Goal: Transaction & Acquisition: Purchase product/service

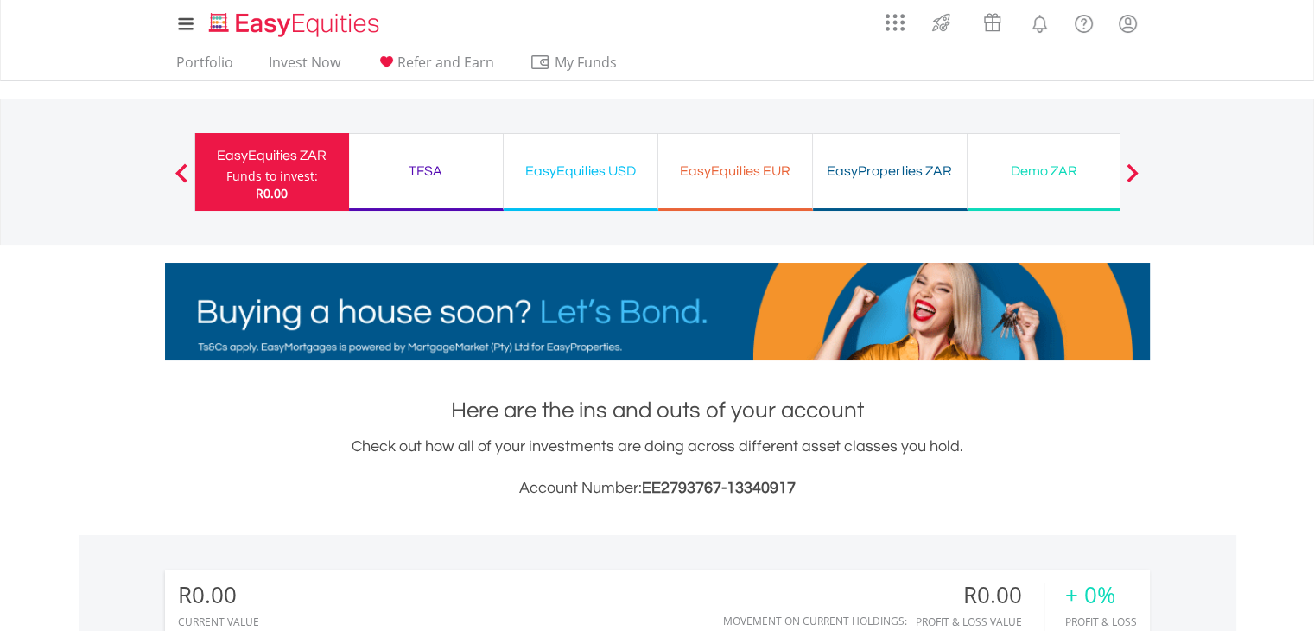
click at [1019, 176] on div "Demo ZAR" at bounding box center [1044, 171] width 133 height 24
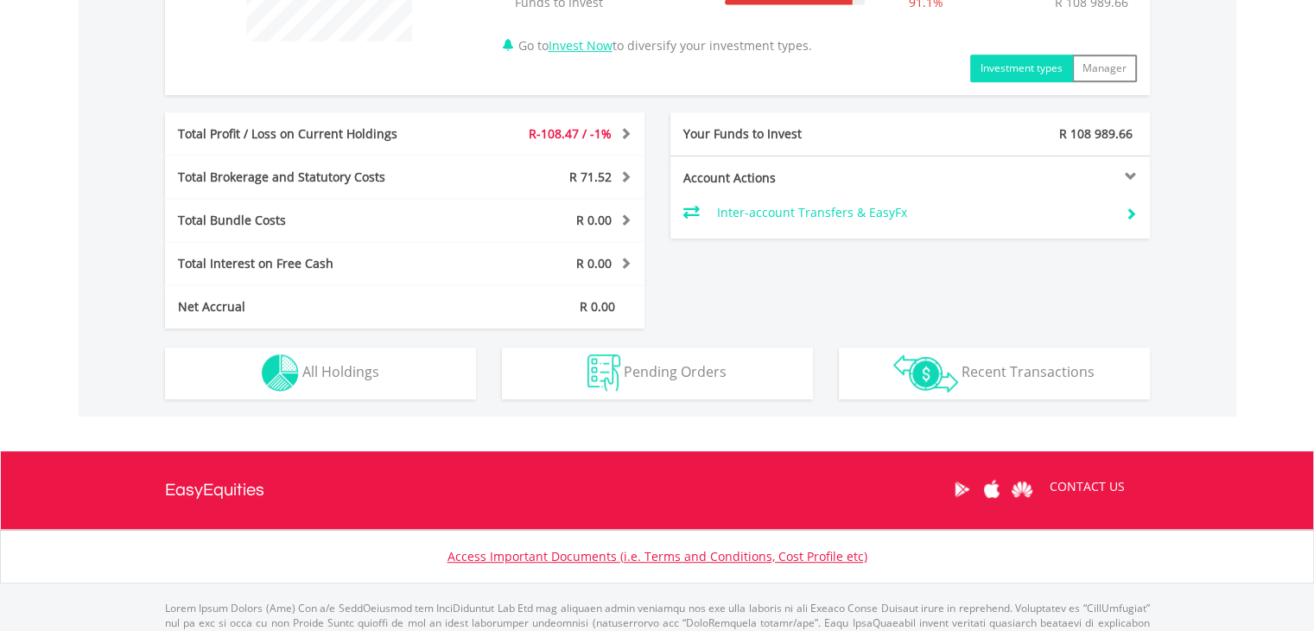
scroll to position [816, 0]
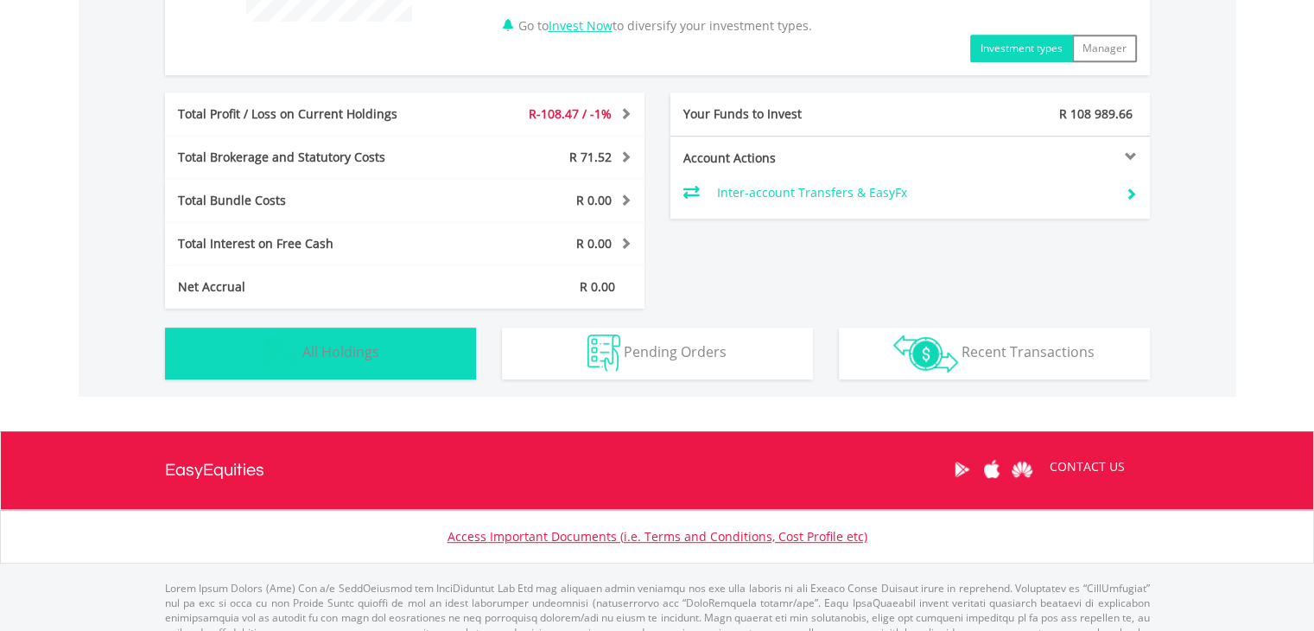
click at [379, 355] on button "Holdings All Holdings" at bounding box center [320, 353] width 311 height 52
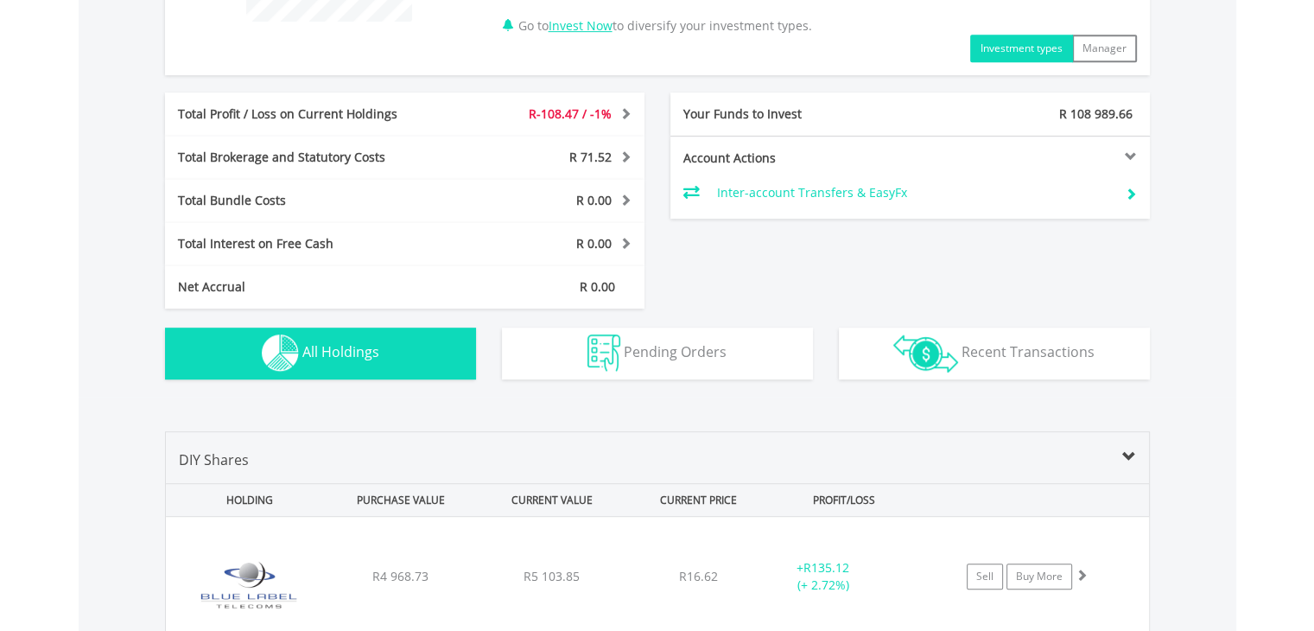
scroll to position [1245, 0]
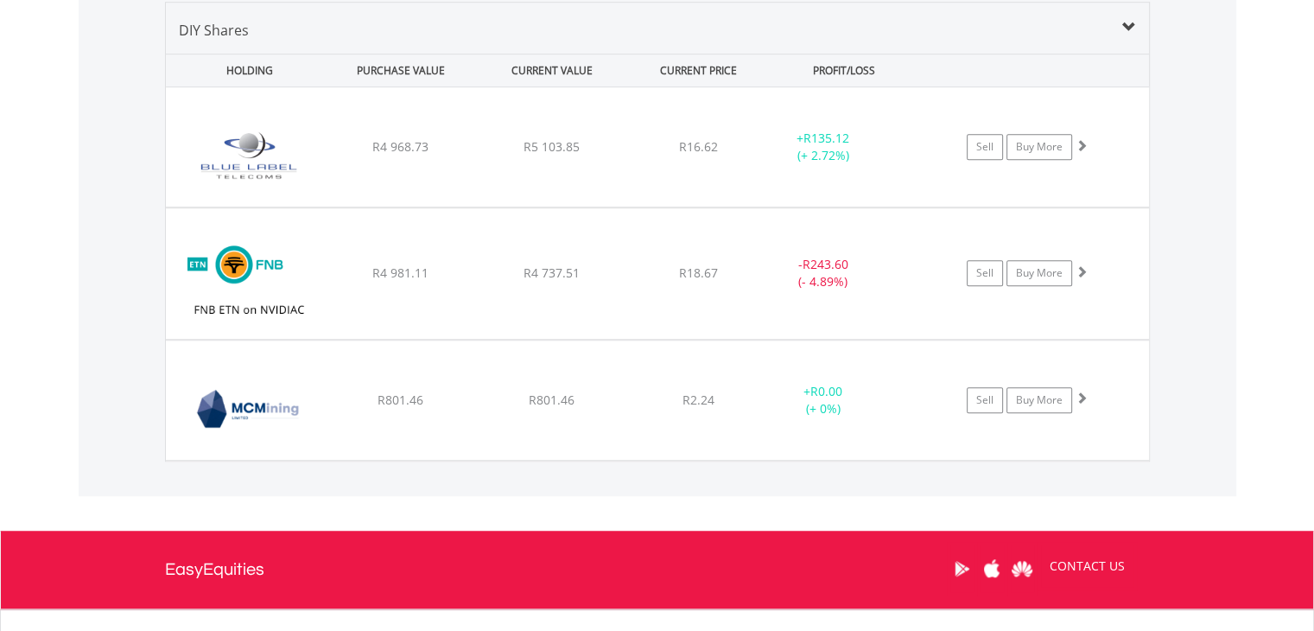
click at [880, 207] on div "﻿ MC Mining Limited R801.46 R801.46 R2.24 + R0.00 (+ 0%) Sell Buy More" at bounding box center [657, 146] width 983 height 119
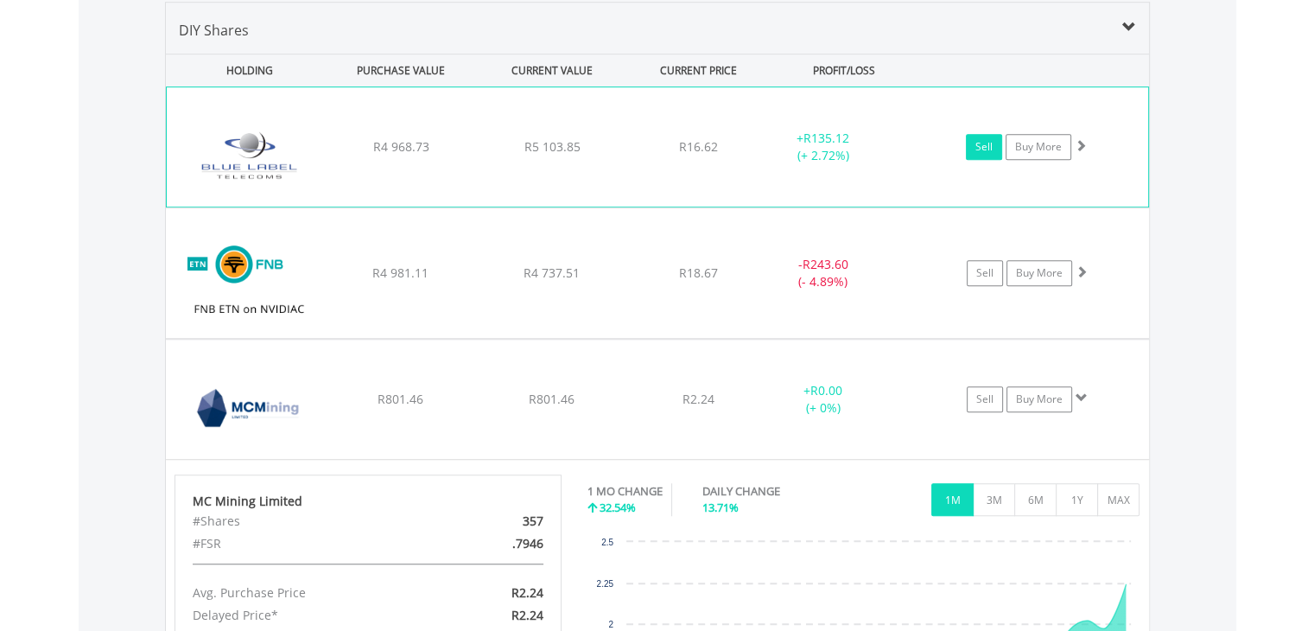
click at [974, 143] on link "Sell" at bounding box center [984, 147] width 36 height 26
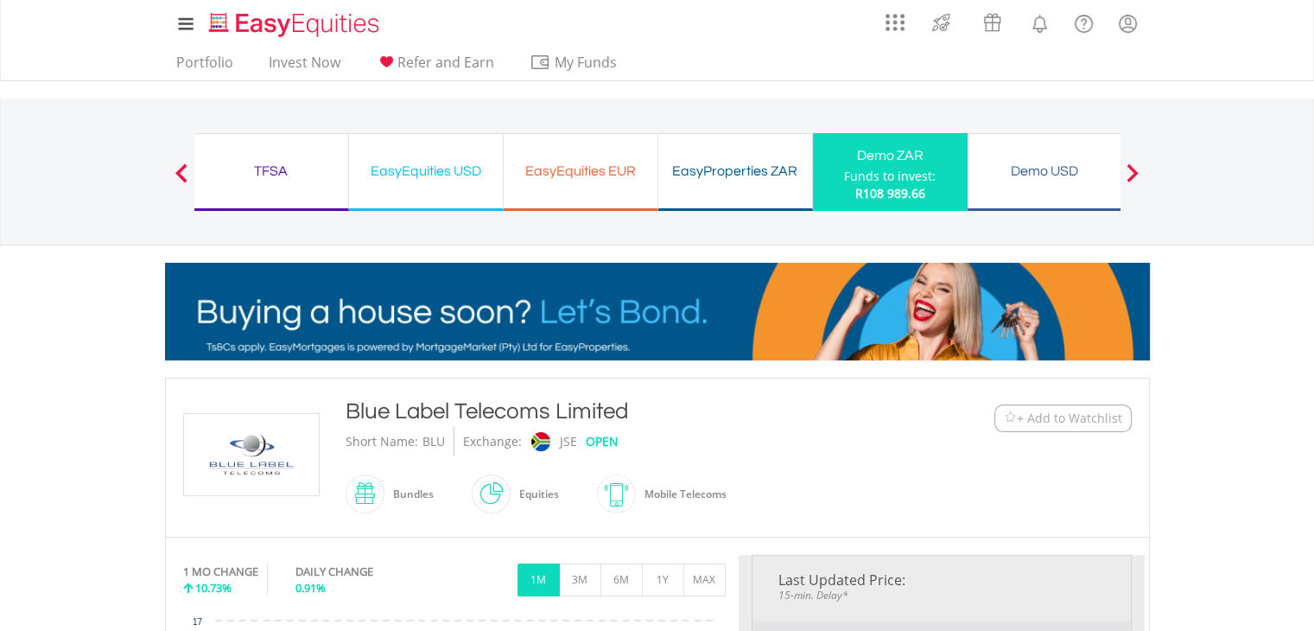
type input "*******"
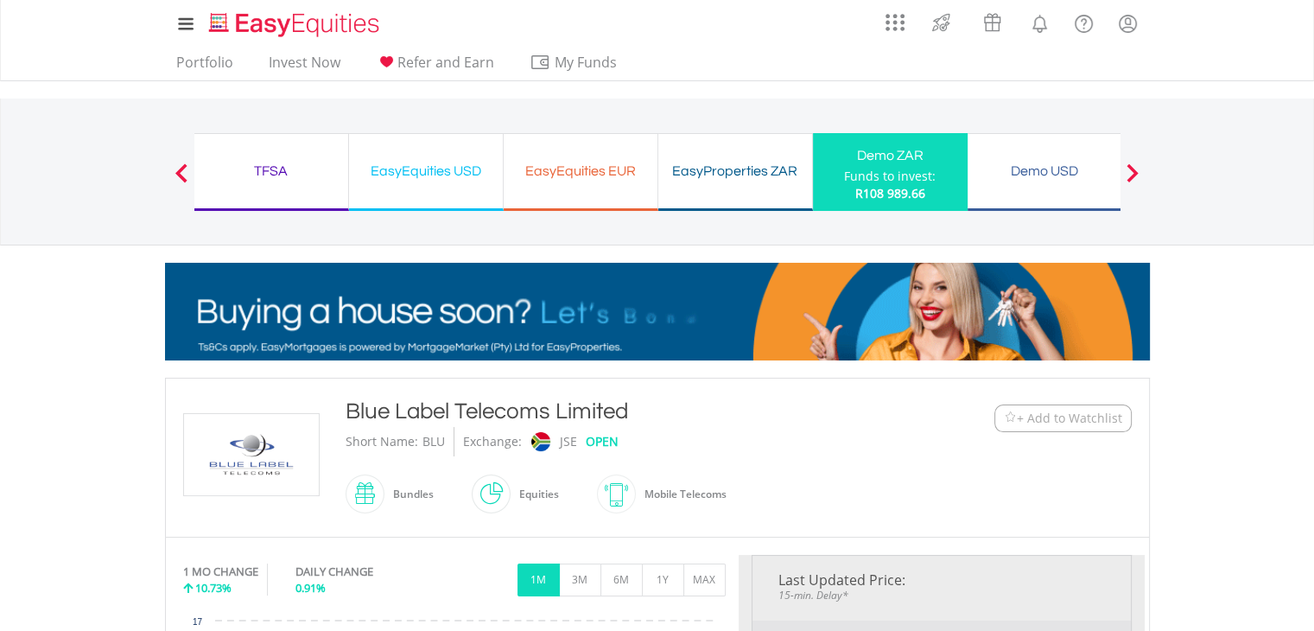
type input "******"
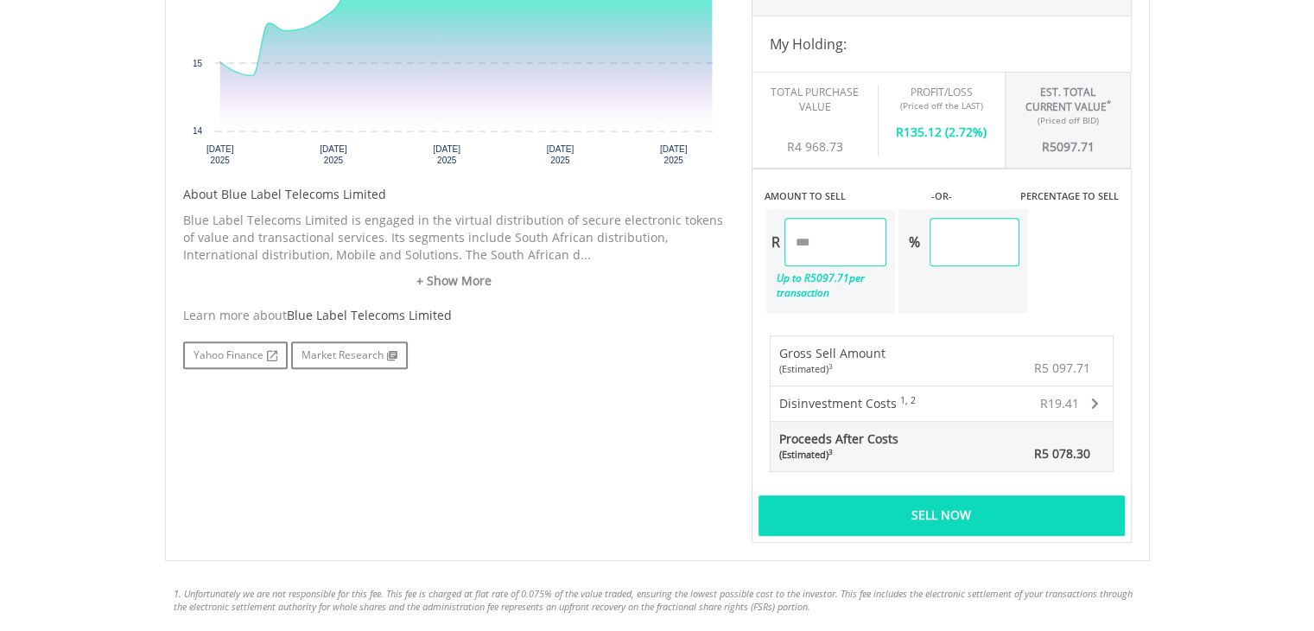
scroll to position [696, 0]
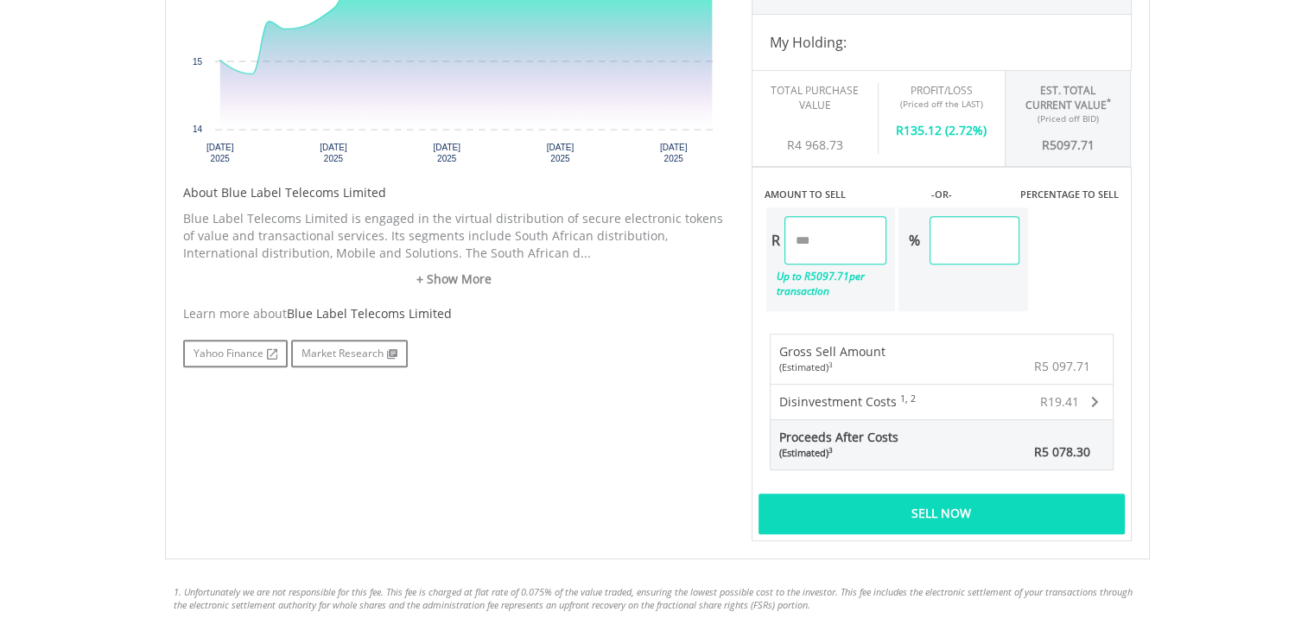
click at [995, 509] on div "Sell Now" at bounding box center [942, 513] width 366 height 40
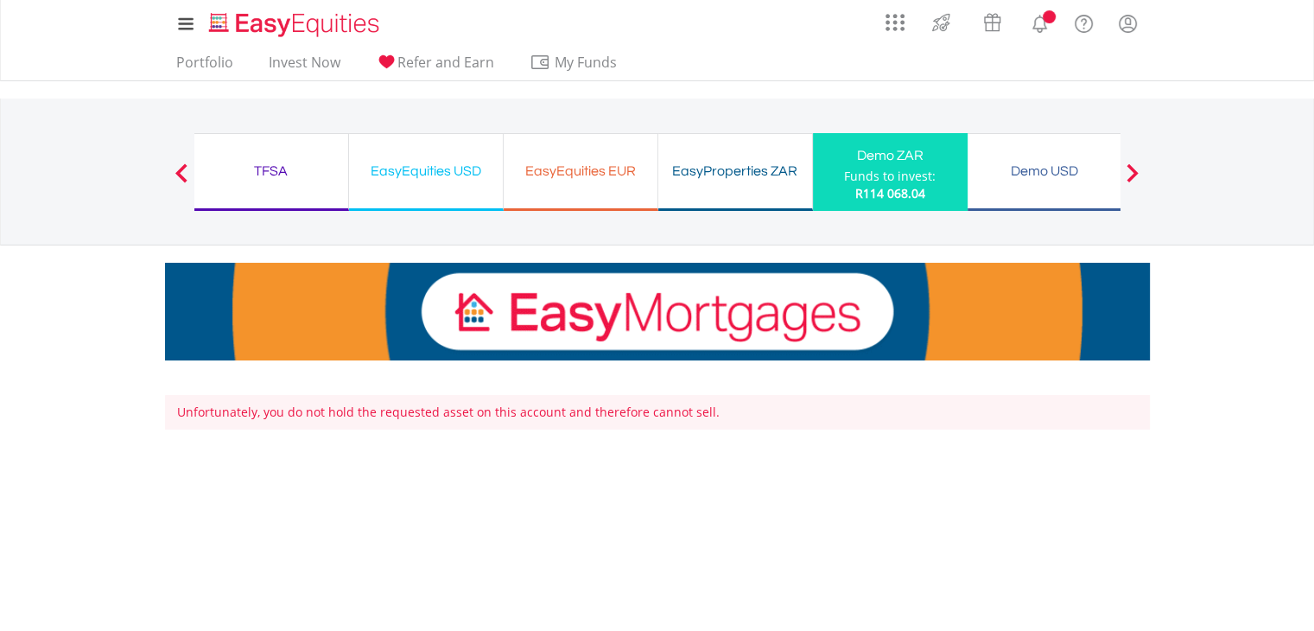
scroll to position [376, 0]
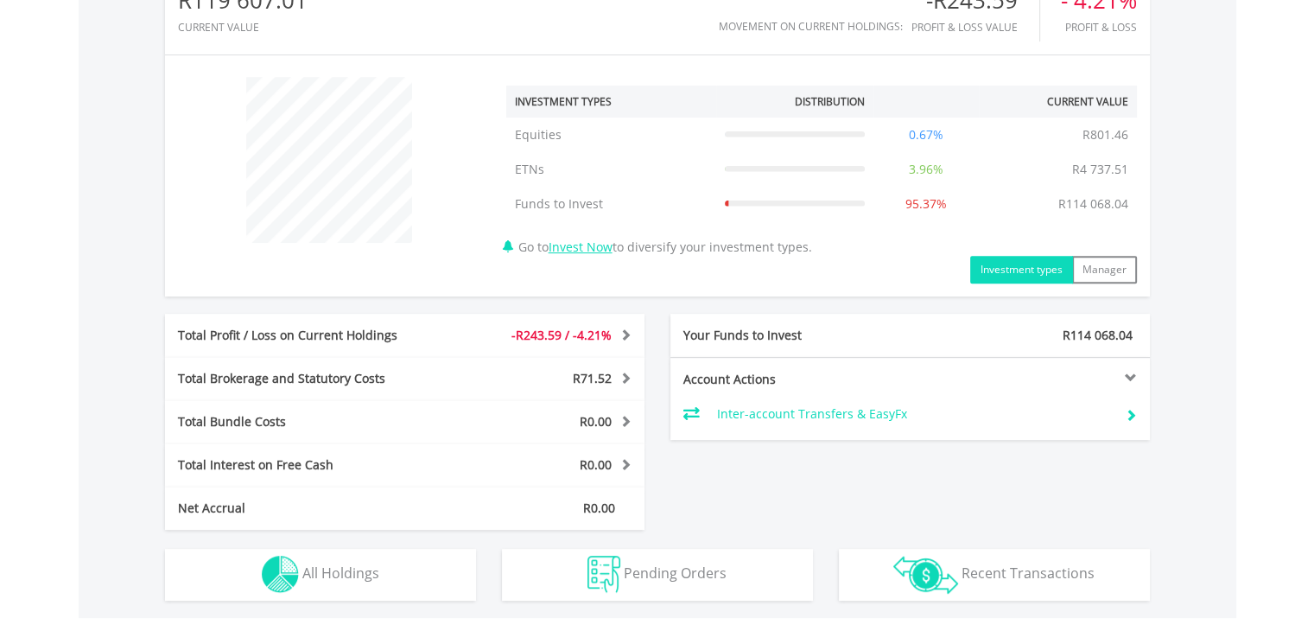
scroll to position [864, 0]
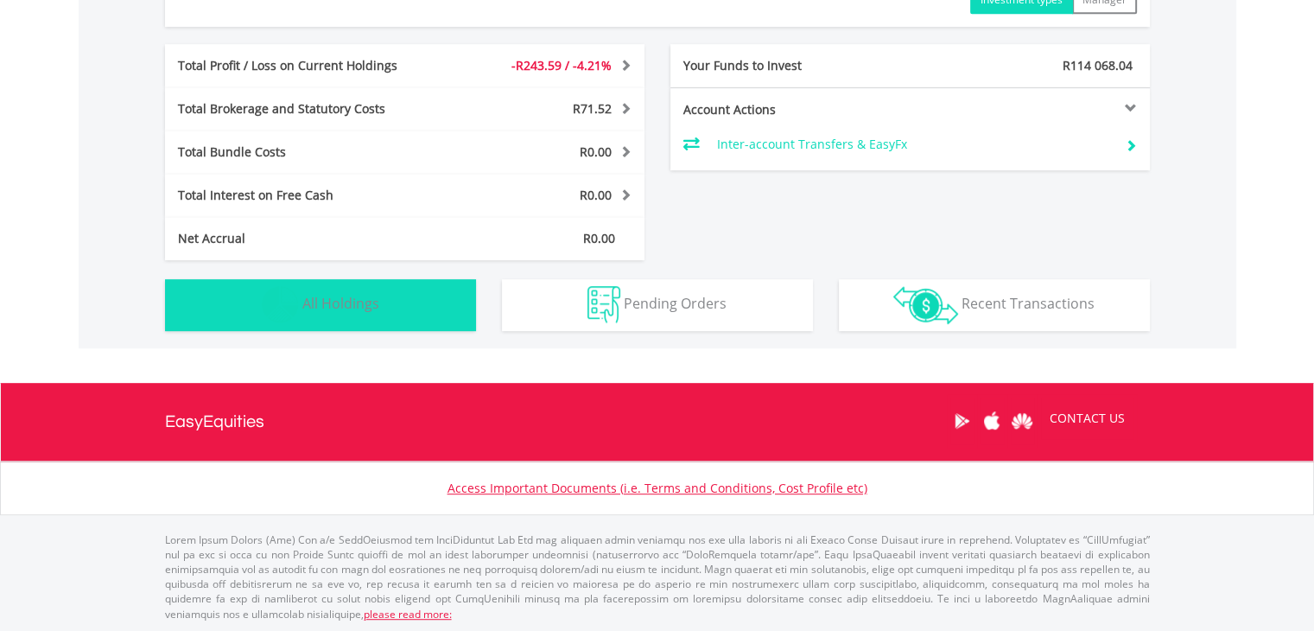
click at [270, 302] on img "button" at bounding box center [280, 304] width 37 height 37
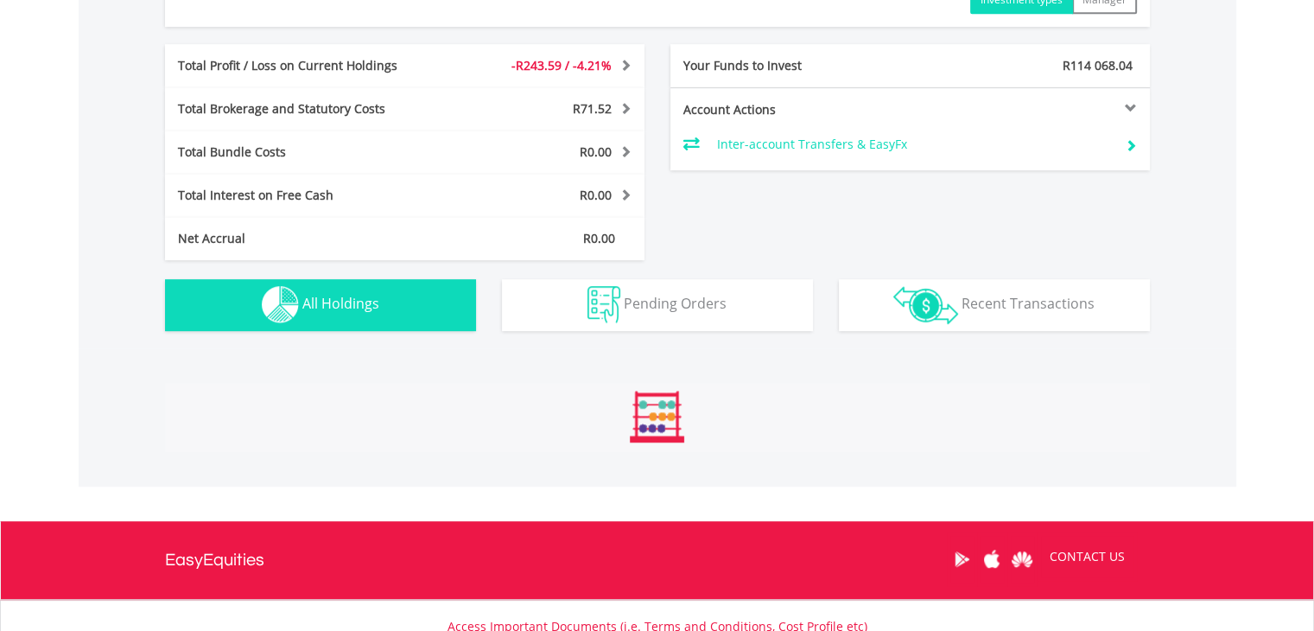
scroll to position [1245, 0]
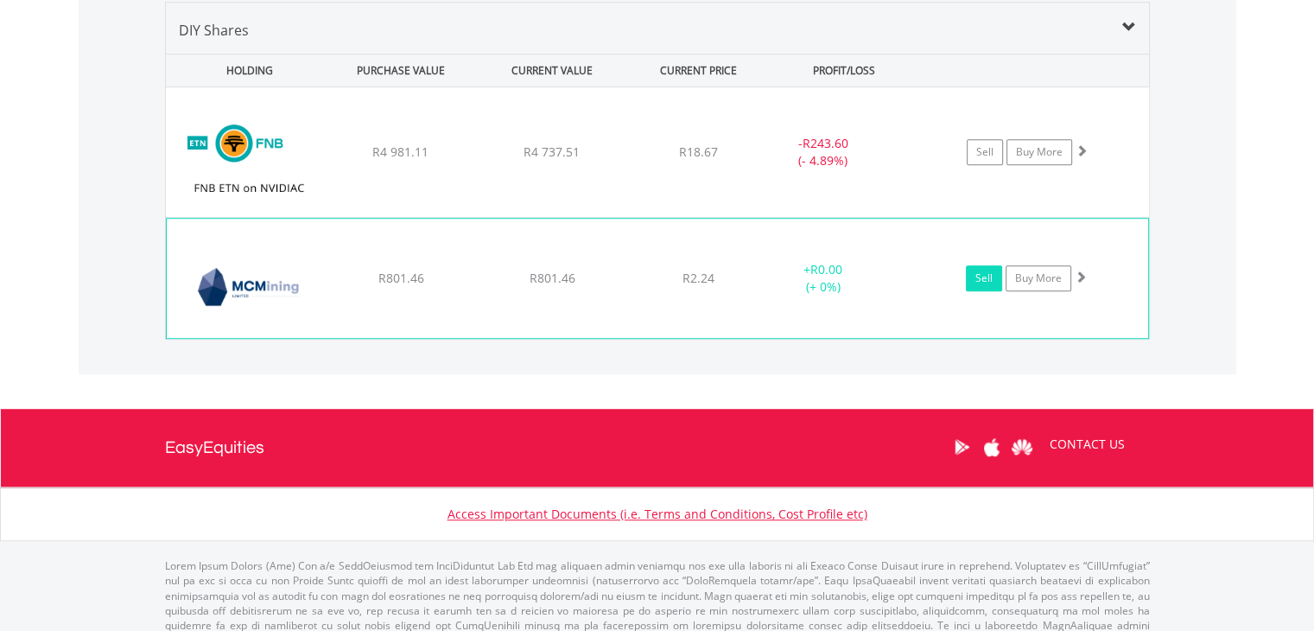
click at [993, 276] on link "Sell" at bounding box center [984, 278] width 36 height 26
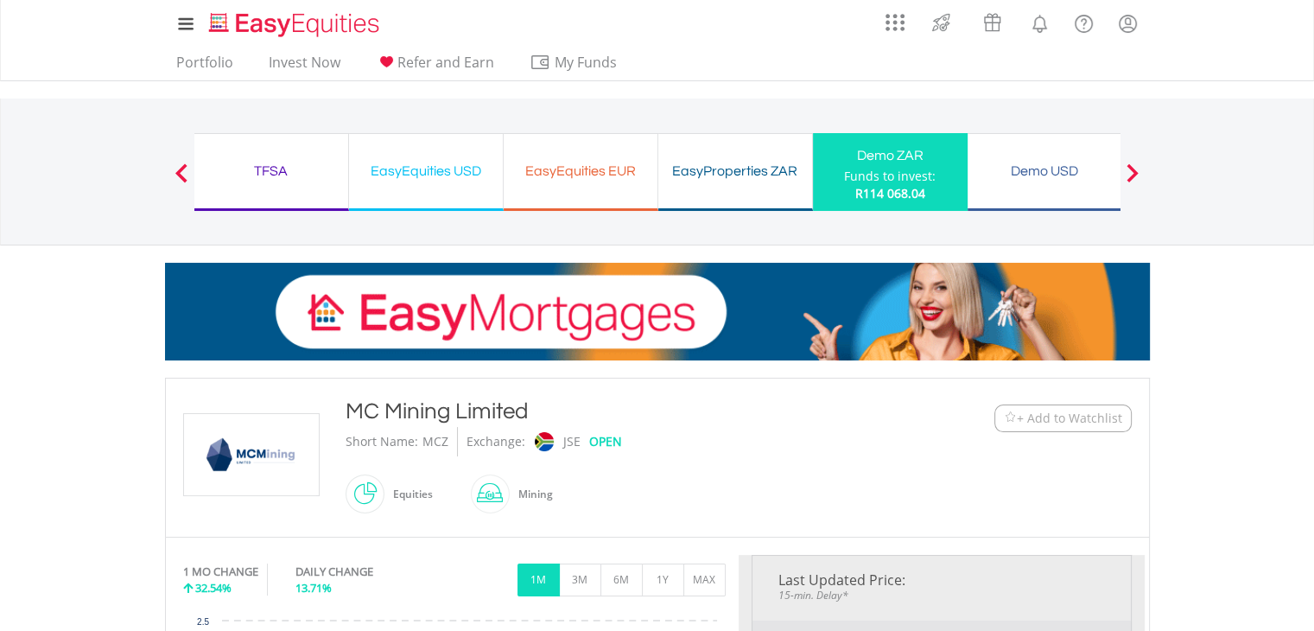
type input "******"
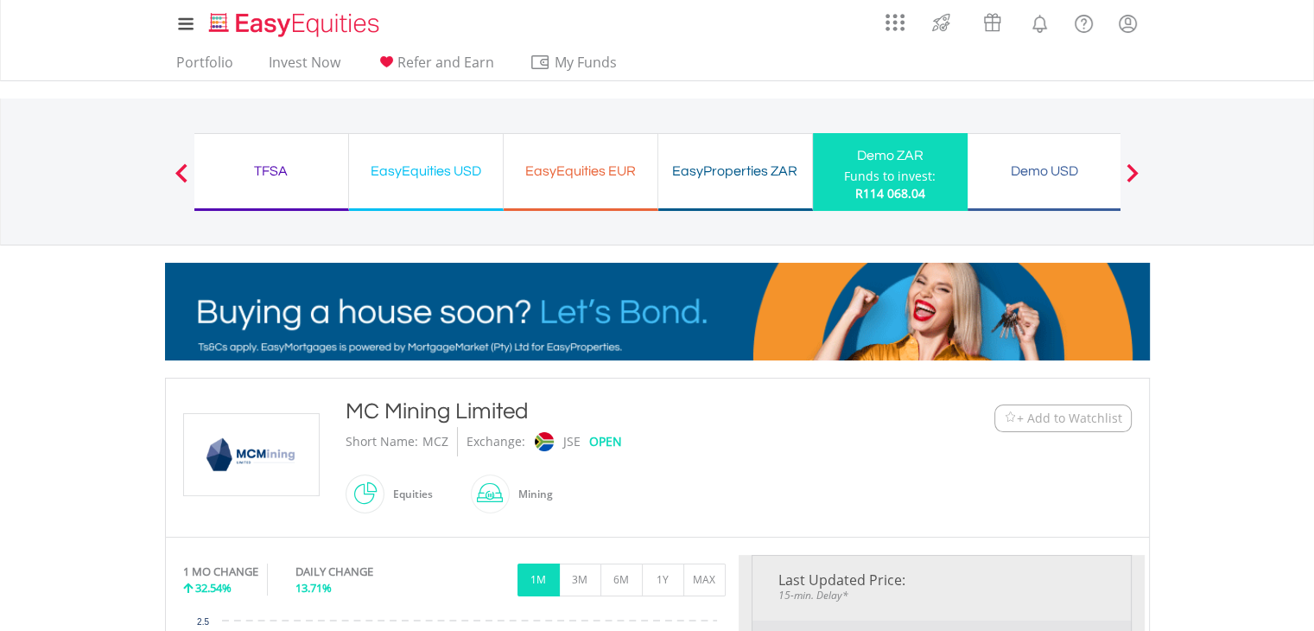
type input "******"
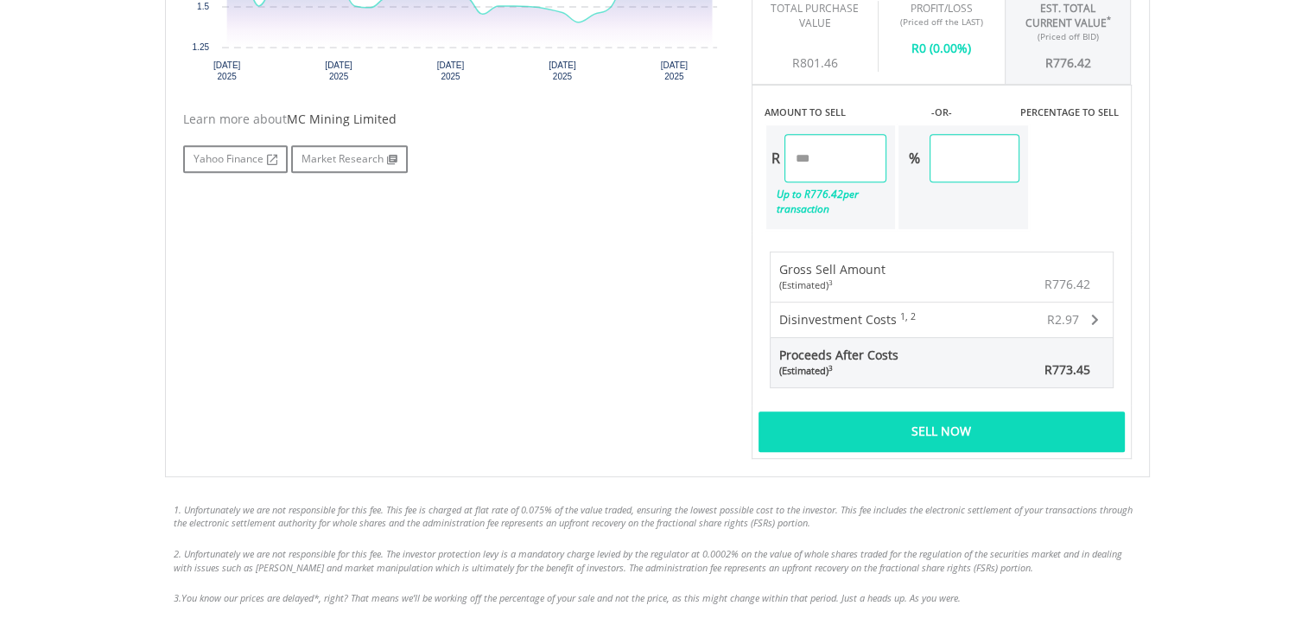
scroll to position [826, 0]
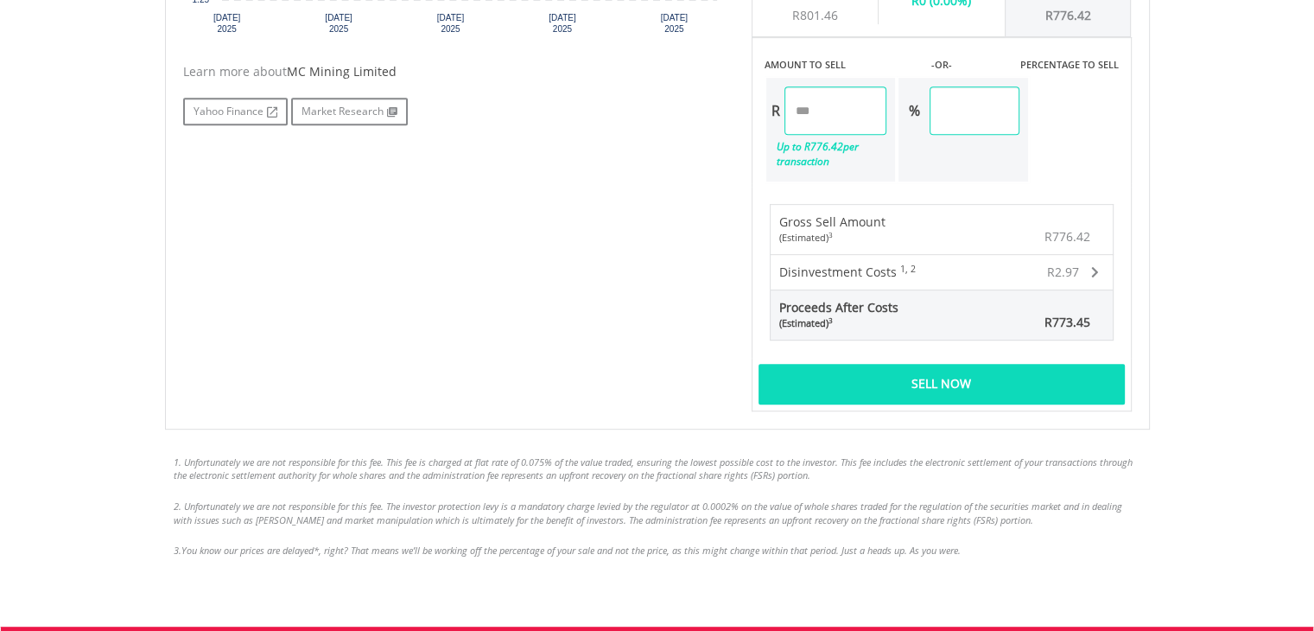
click at [994, 384] on div "Sell Now" at bounding box center [942, 384] width 366 height 40
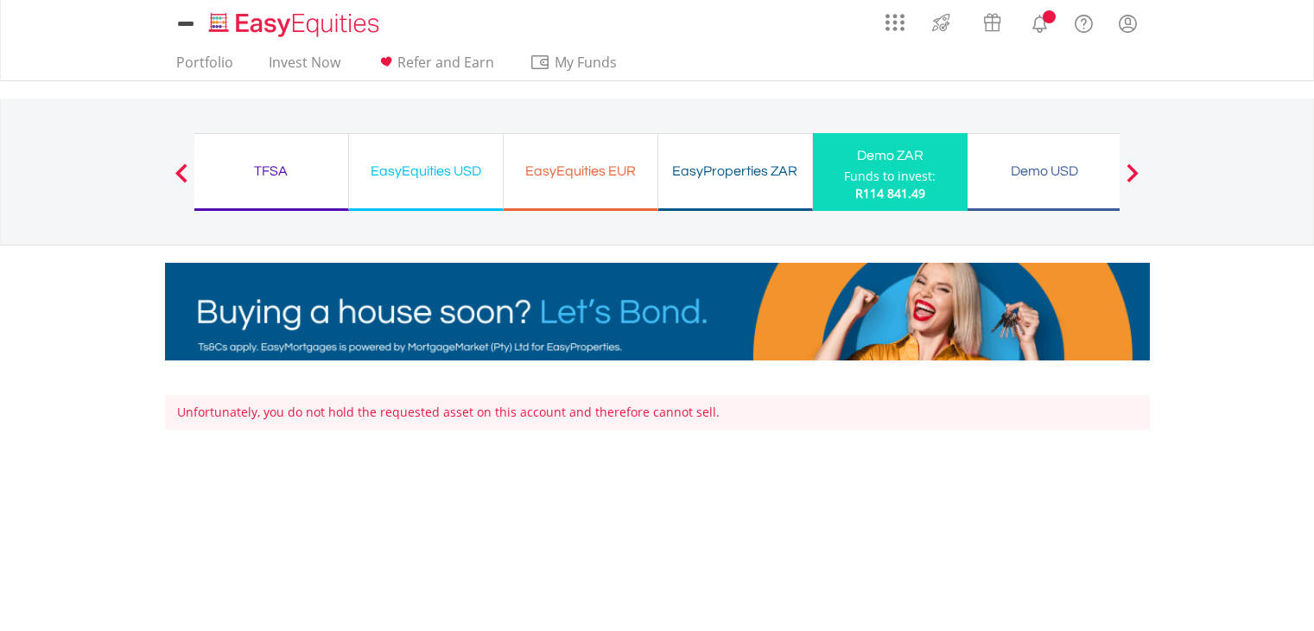
scroll to position [376, 0]
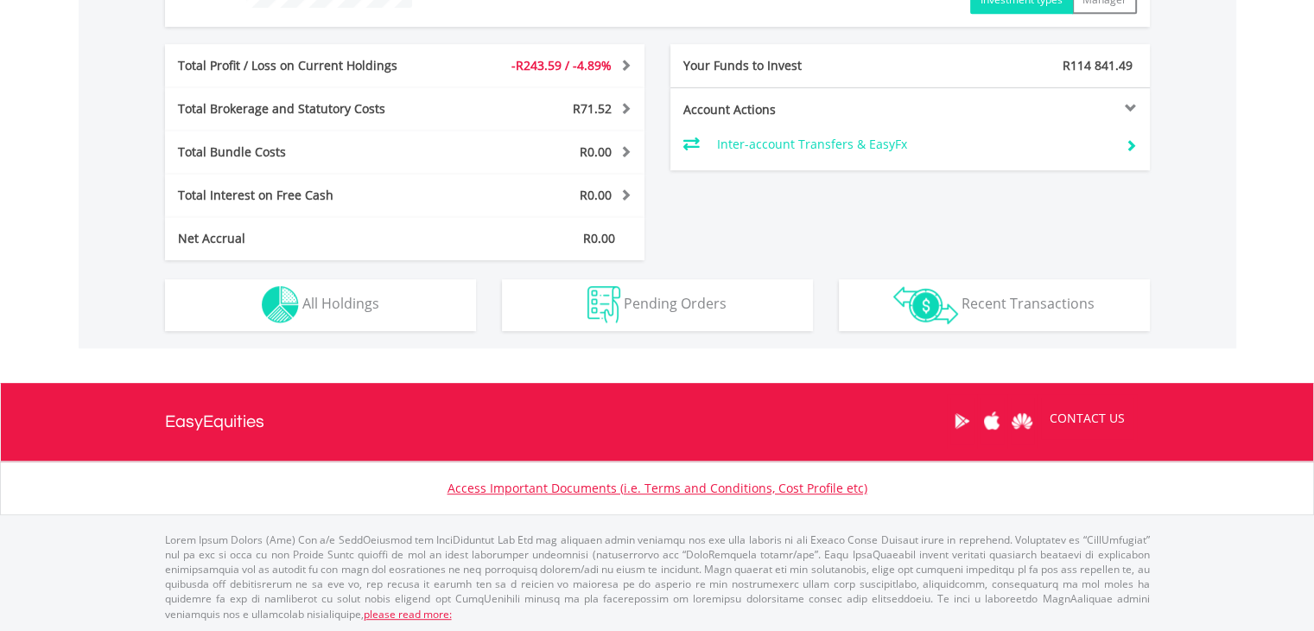
scroll to position [166, 328]
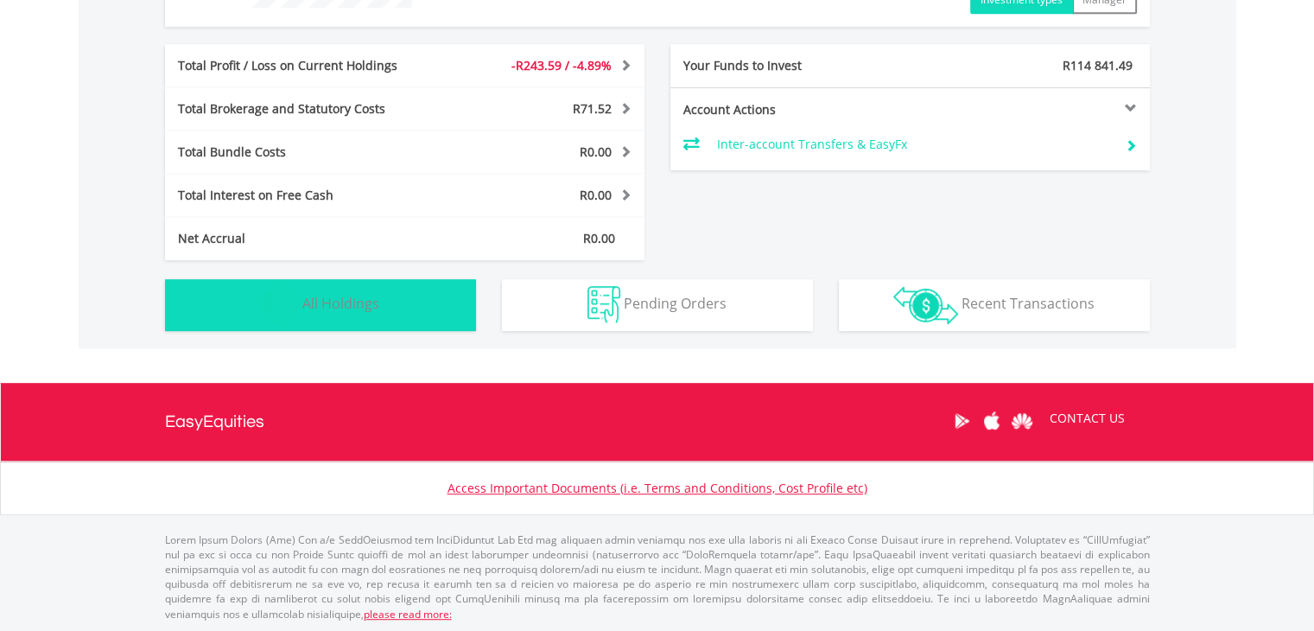
click at [289, 316] on img "button" at bounding box center [280, 304] width 37 height 37
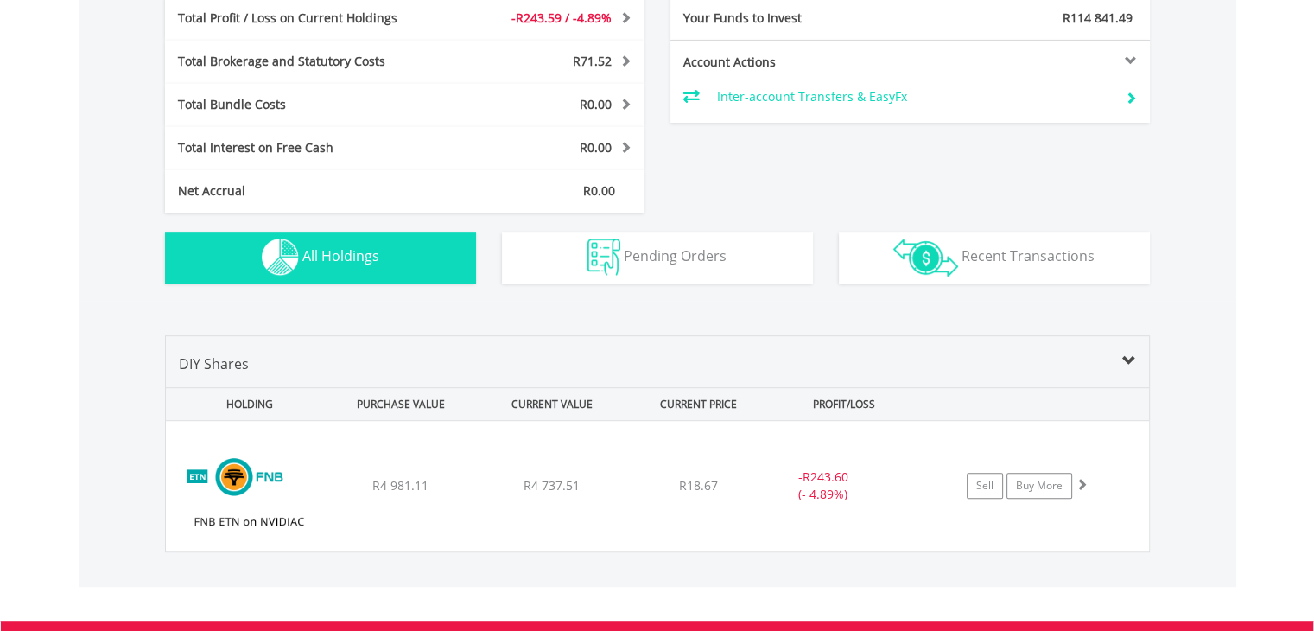
scroll to position [1115, 0]
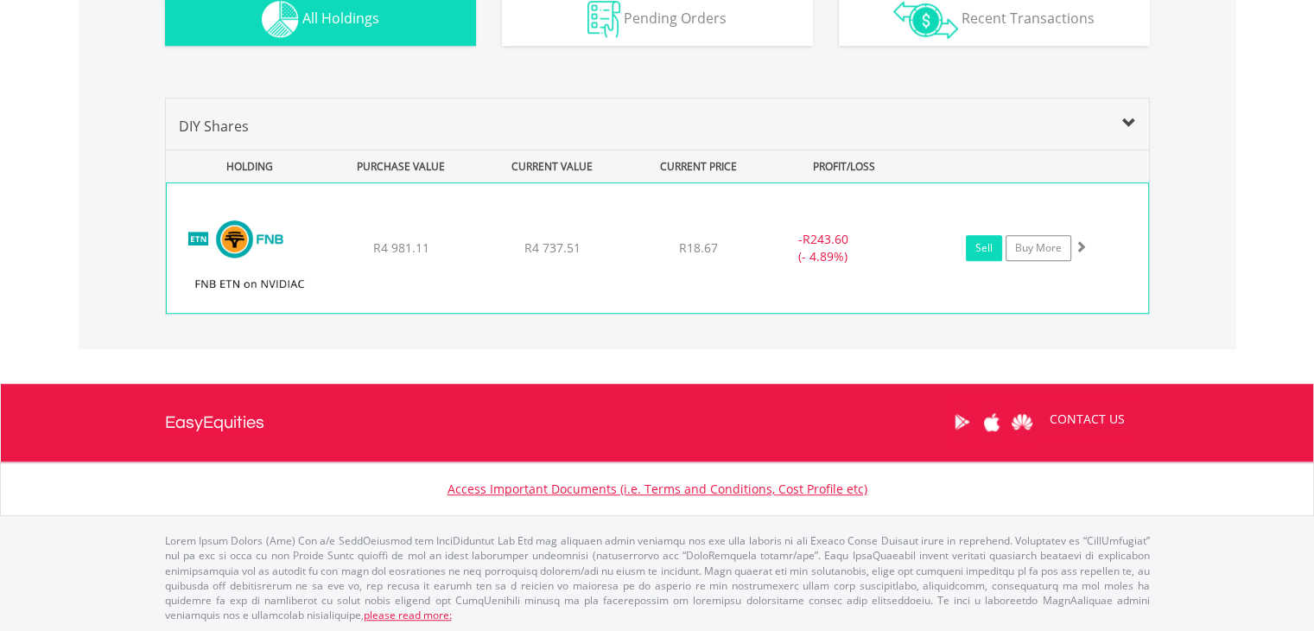
click at [980, 243] on link "Sell" at bounding box center [984, 248] width 36 height 26
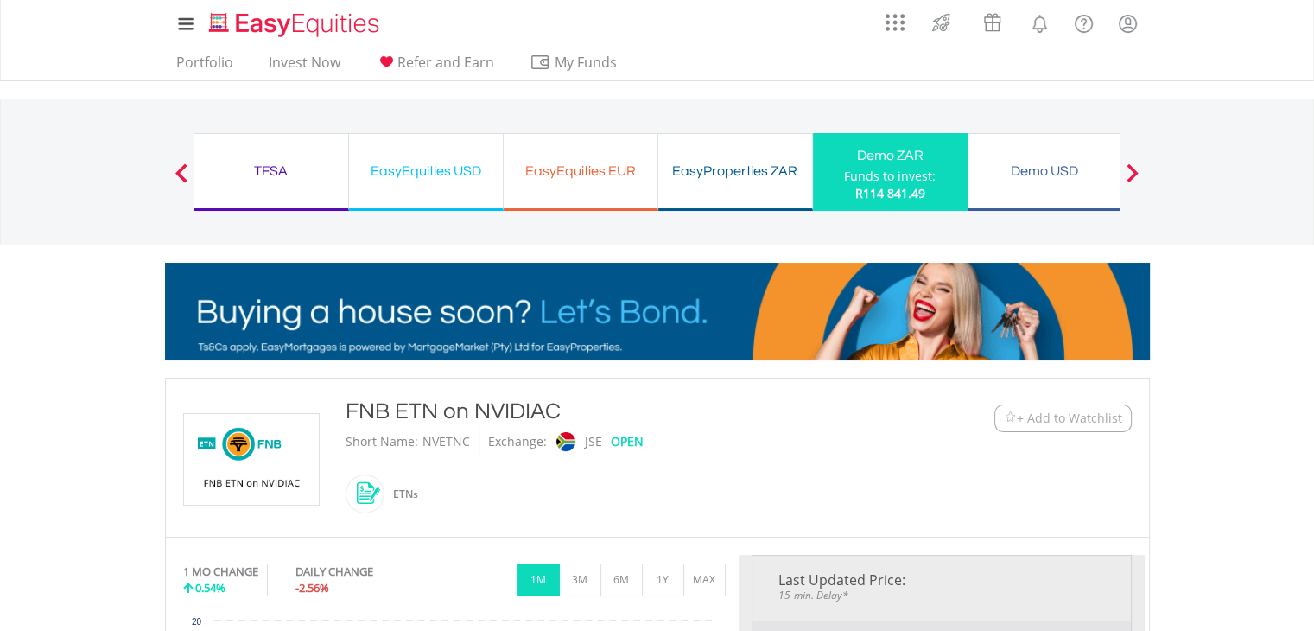
type input "*******"
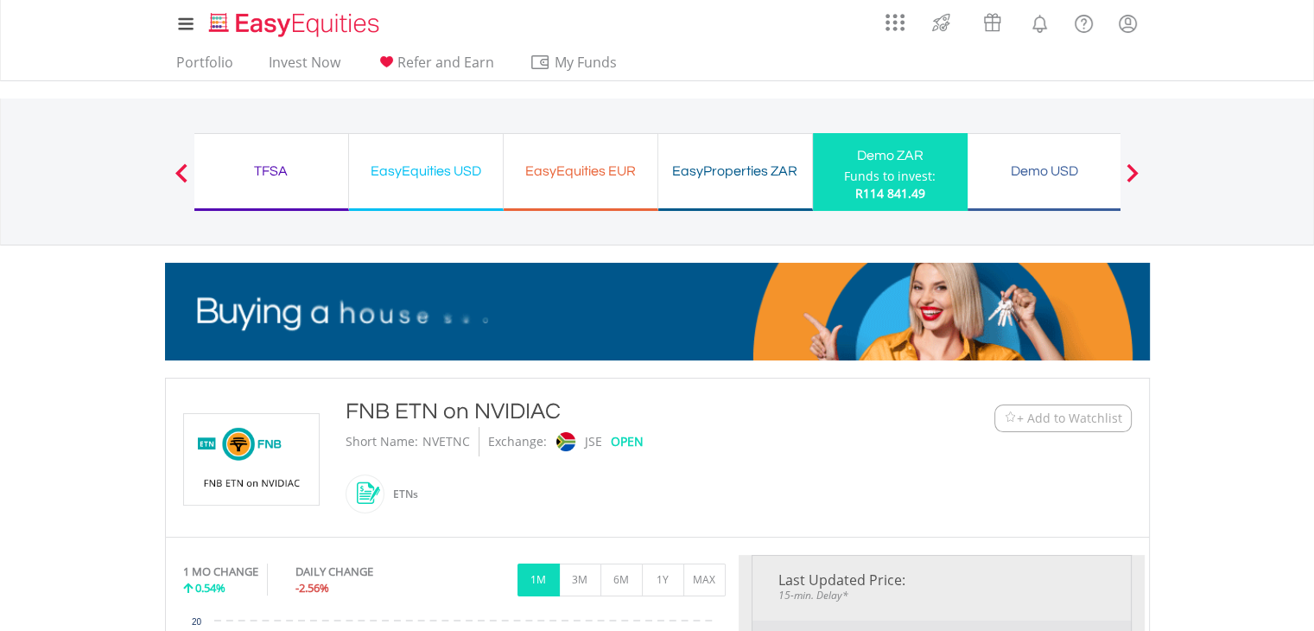
type input "******"
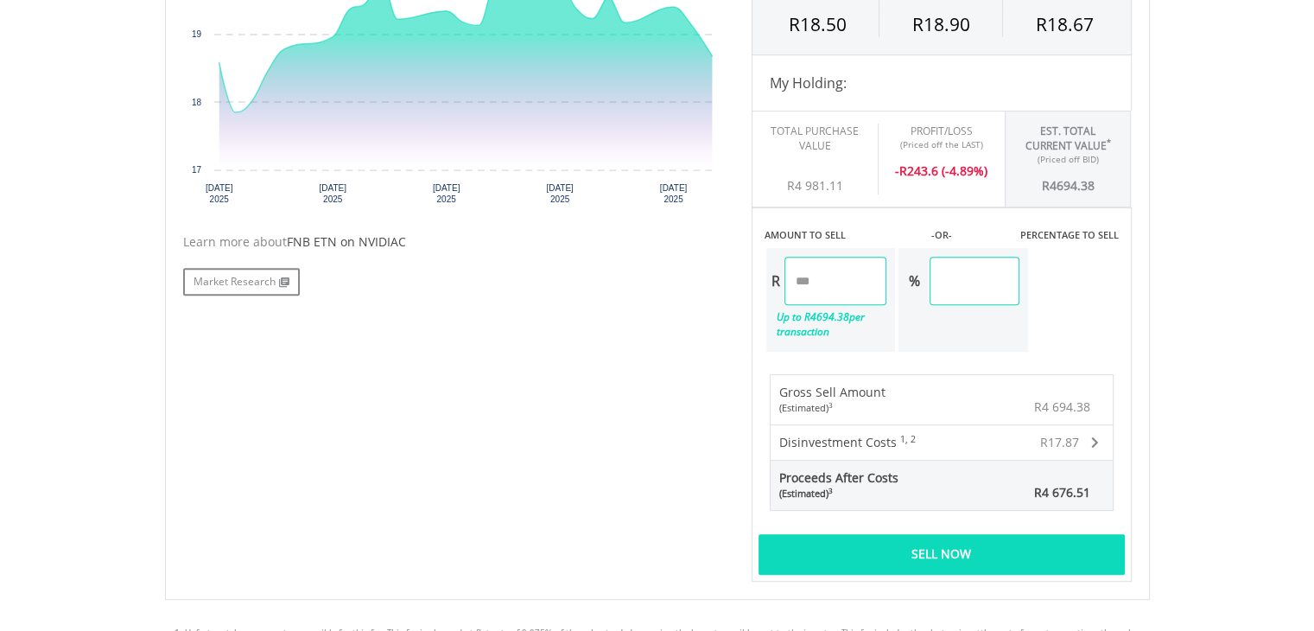
scroll to position [802, 0]
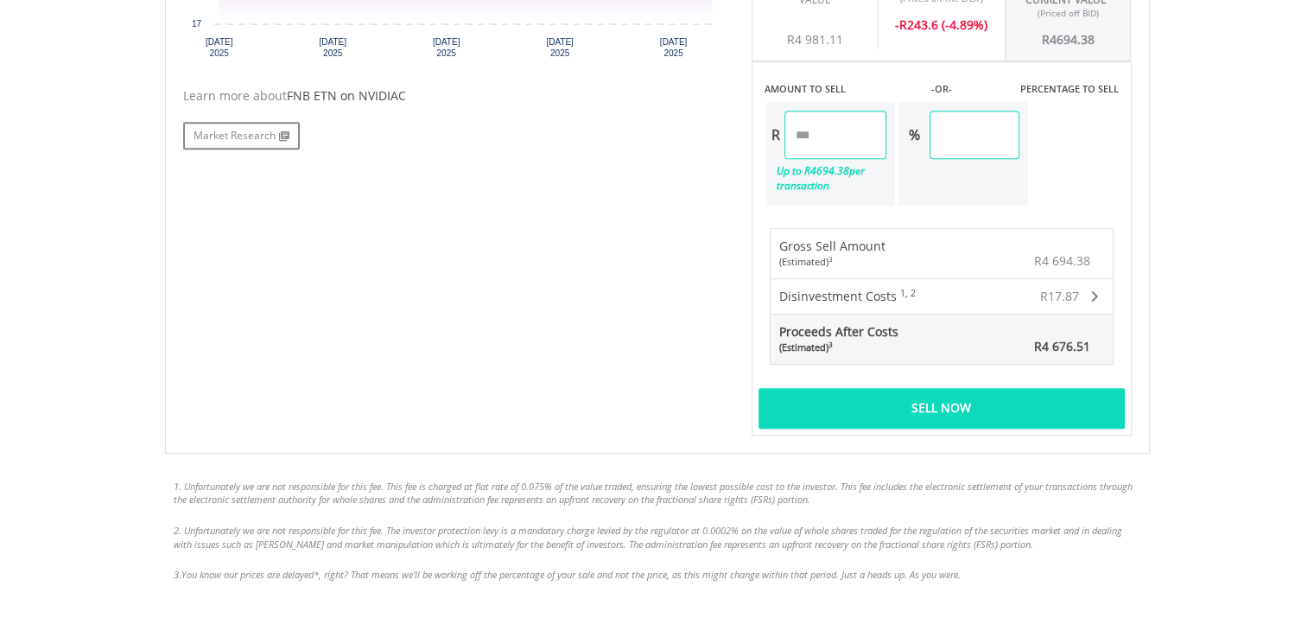
click at [990, 422] on div "Sell Now" at bounding box center [942, 408] width 366 height 40
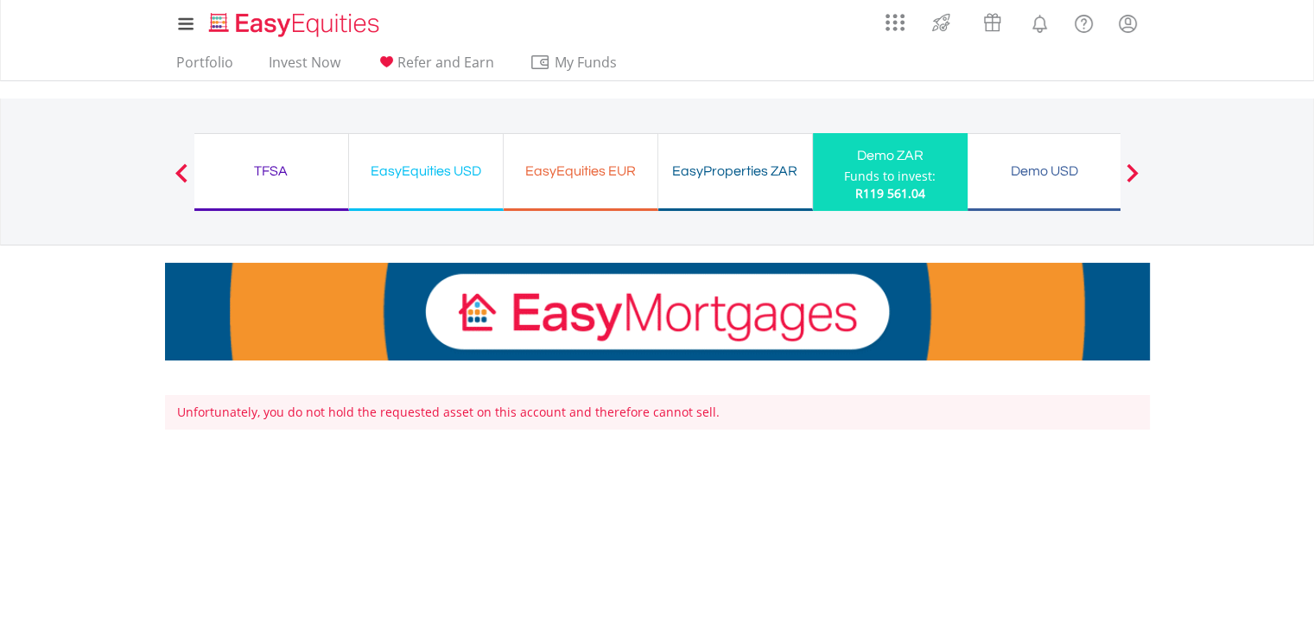
scroll to position [376, 0]
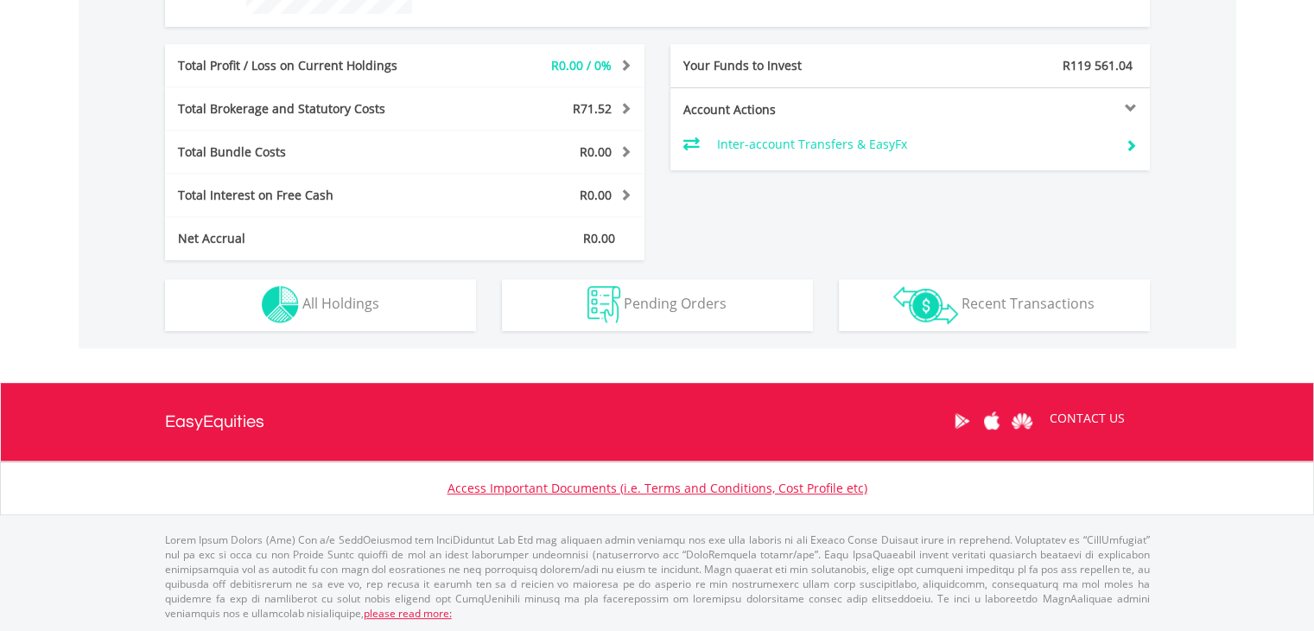
scroll to position [166, 328]
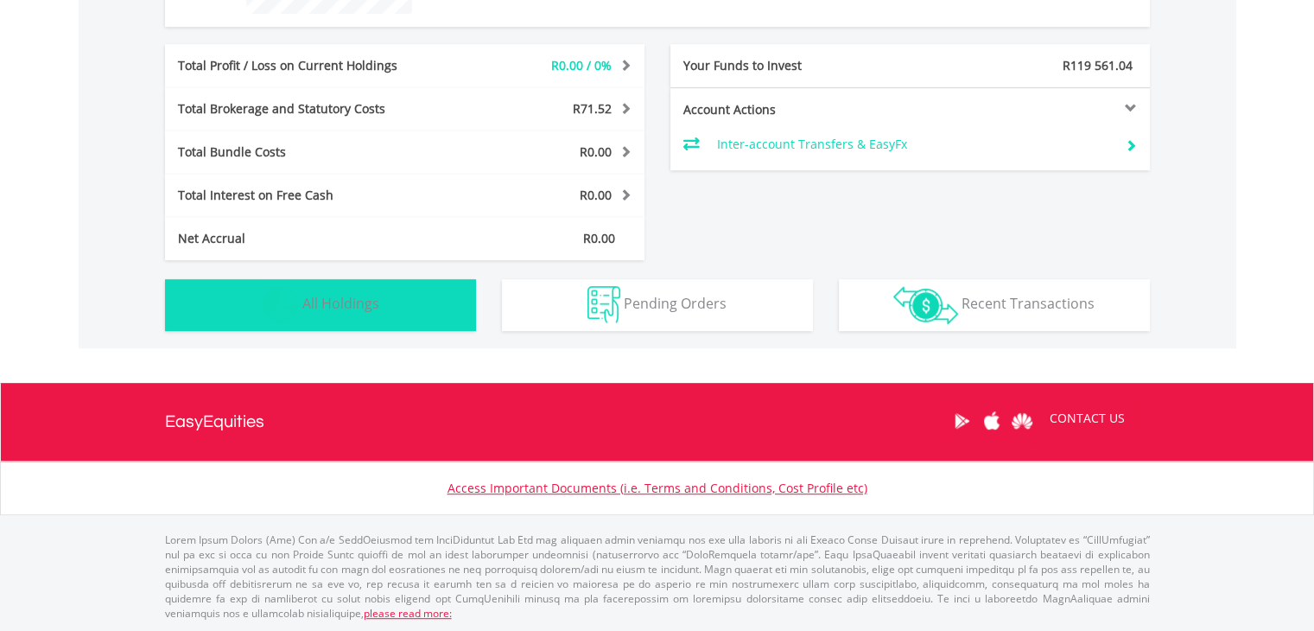
click at [280, 302] on img "button" at bounding box center [280, 304] width 37 height 37
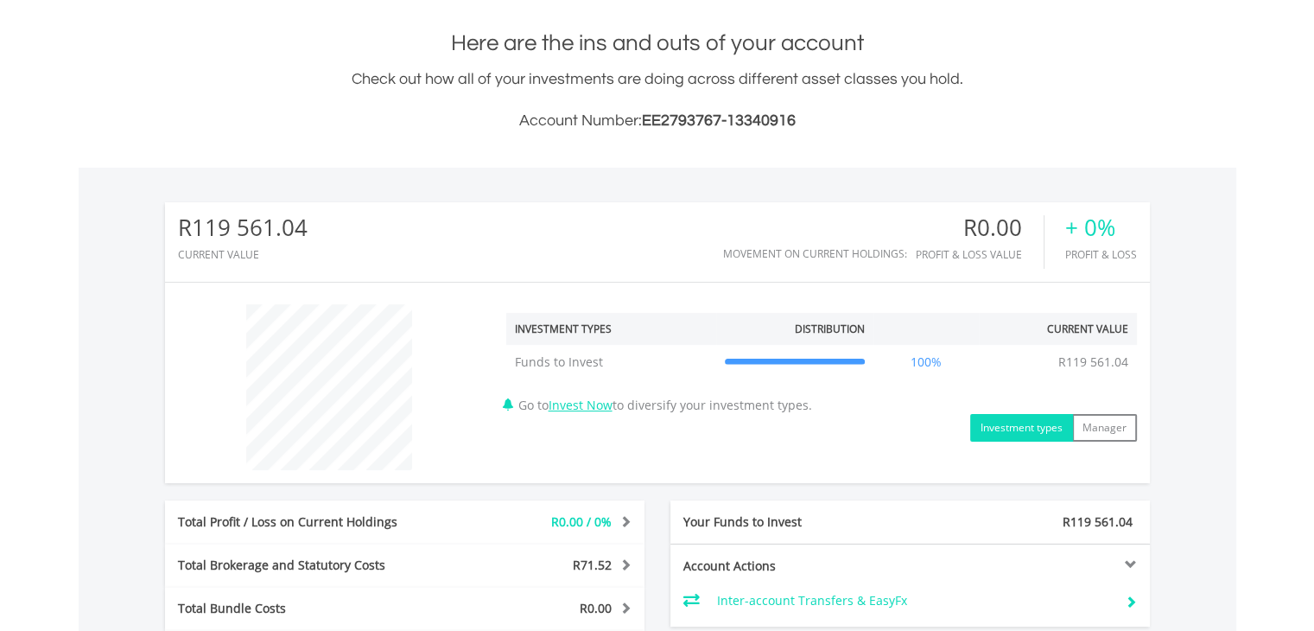
scroll to position [0, 0]
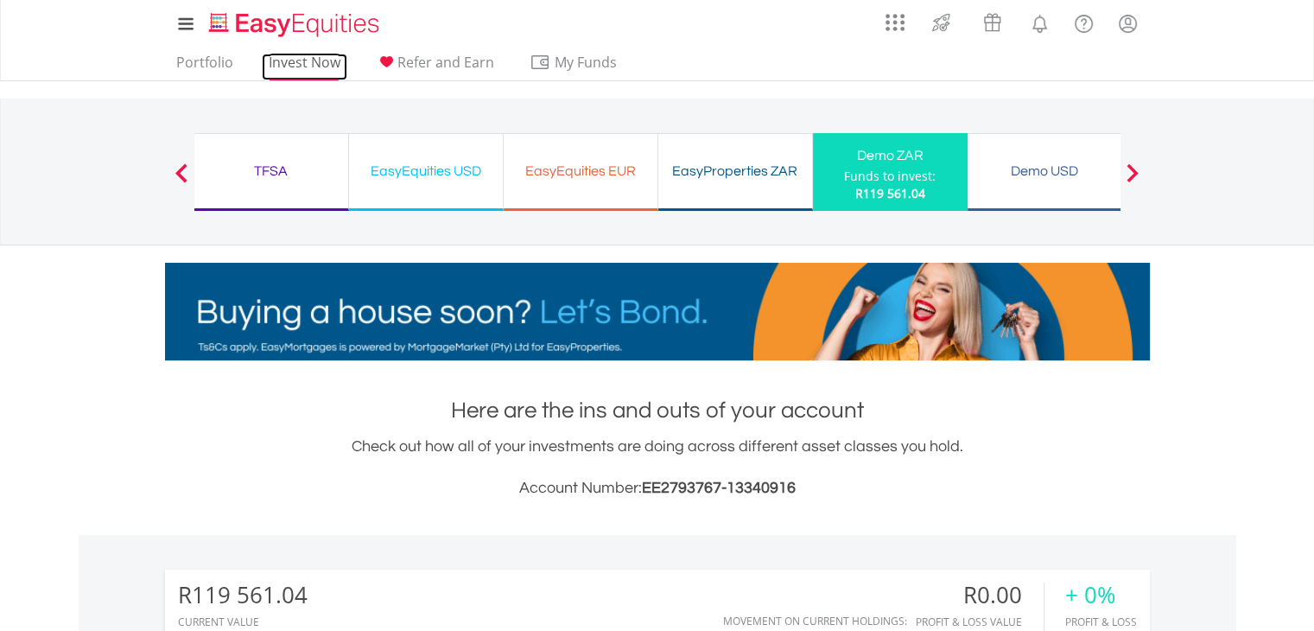
click at [300, 58] on link "Invest Now" at bounding box center [305, 67] width 86 height 27
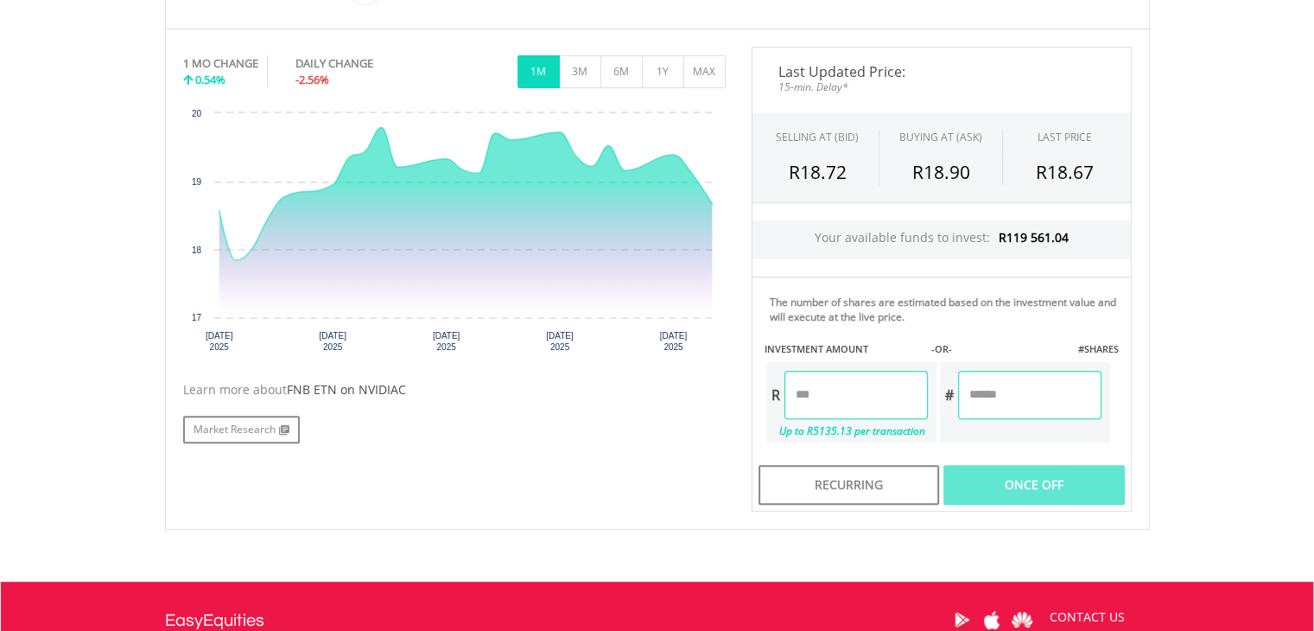
scroll to position [509, 0]
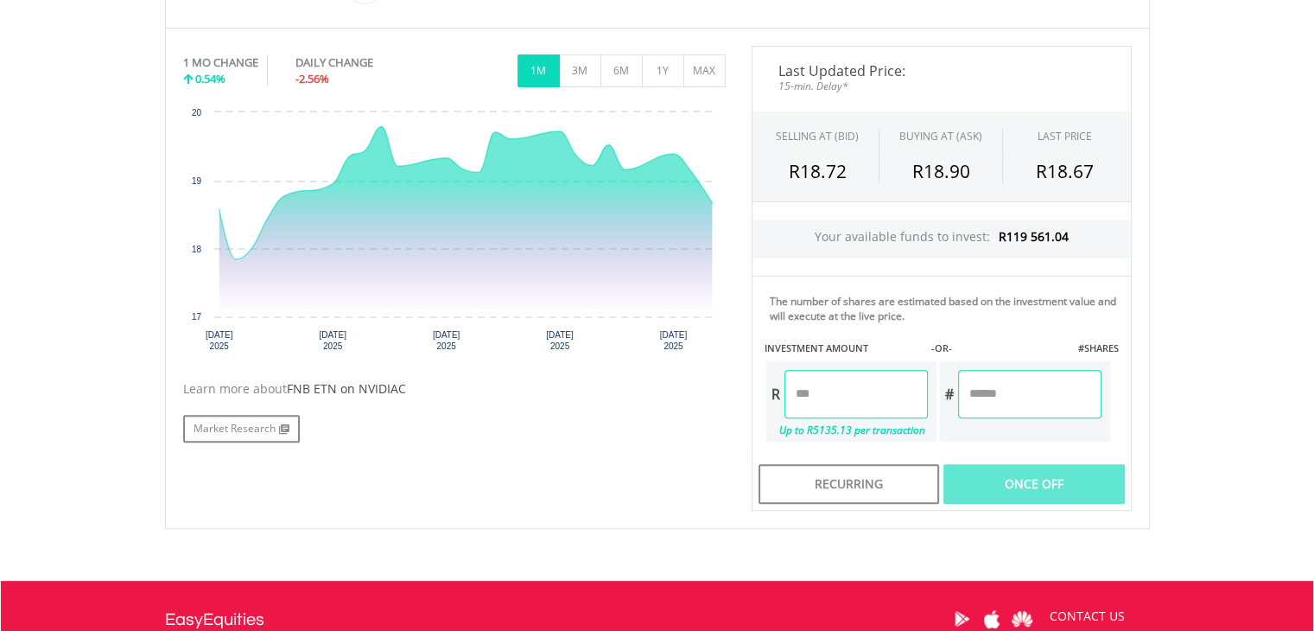
click at [850, 381] on input "number" at bounding box center [856, 394] width 143 height 48
type input "*"
click at [1015, 390] on div "Last Updated Price: 15-min. Delay* SELLING AT (BID) BUYING AT (ASK) LAST PRICE …" at bounding box center [942, 278] width 406 height 465
type input "*******"
type input "********"
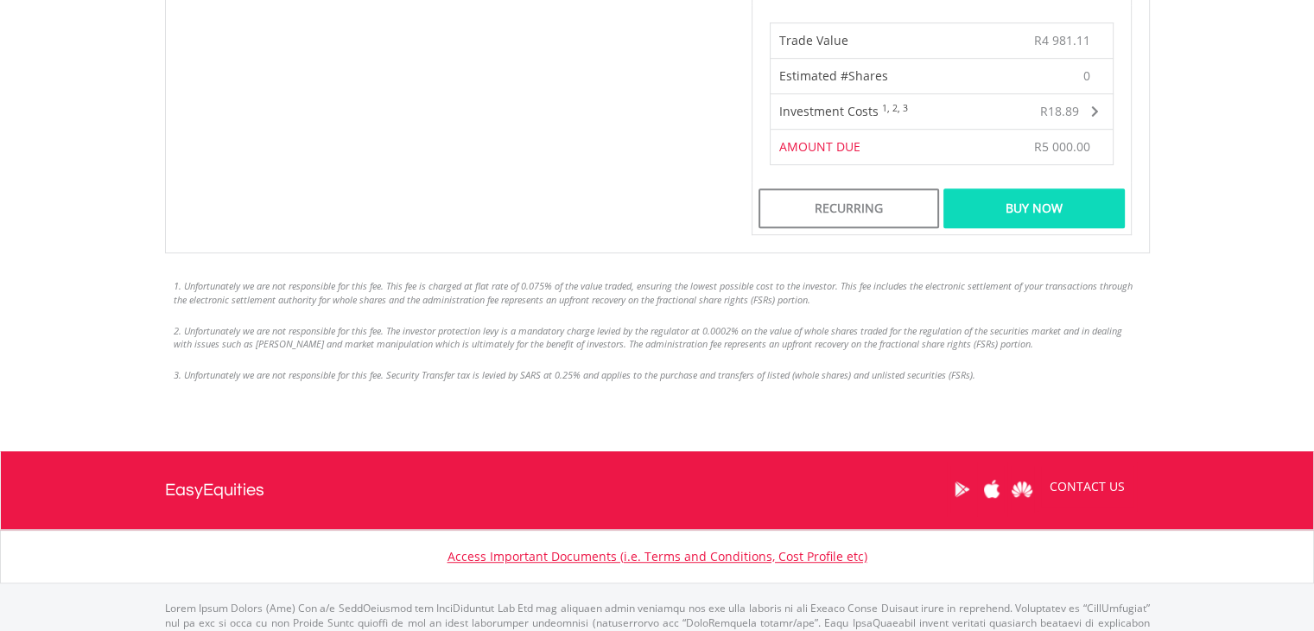
scroll to position [944, 0]
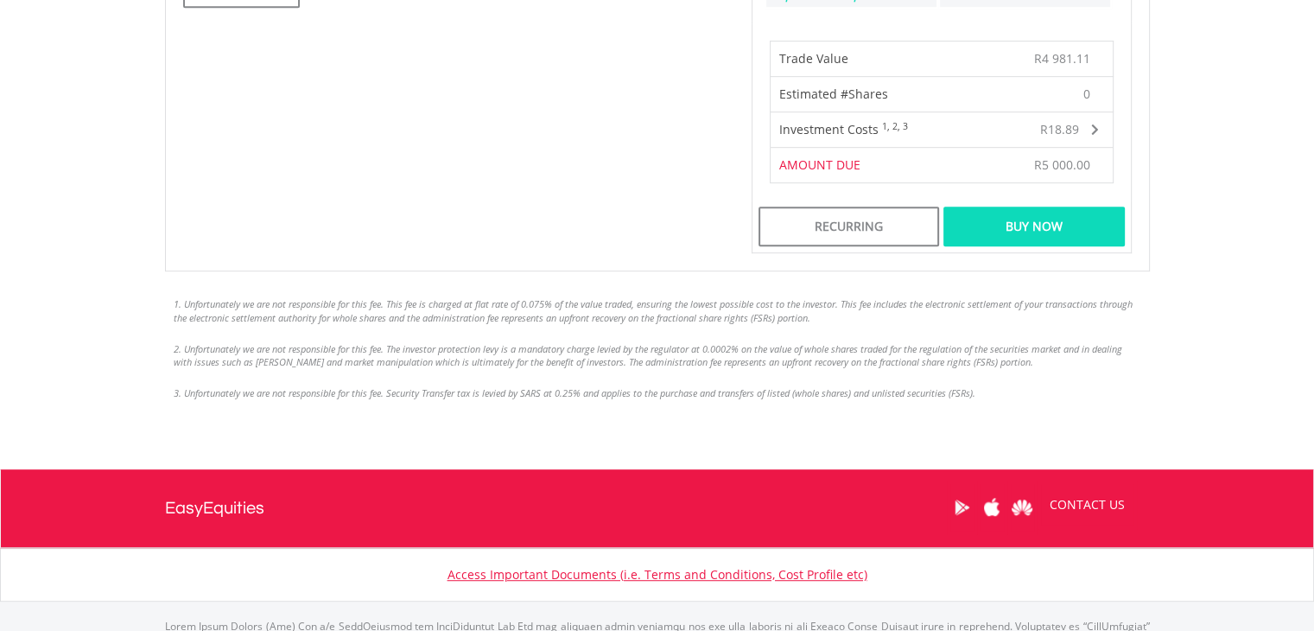
click at [1022, 217] on div "Buy Now" at bounding box center [1034, 227] width 181 height 40
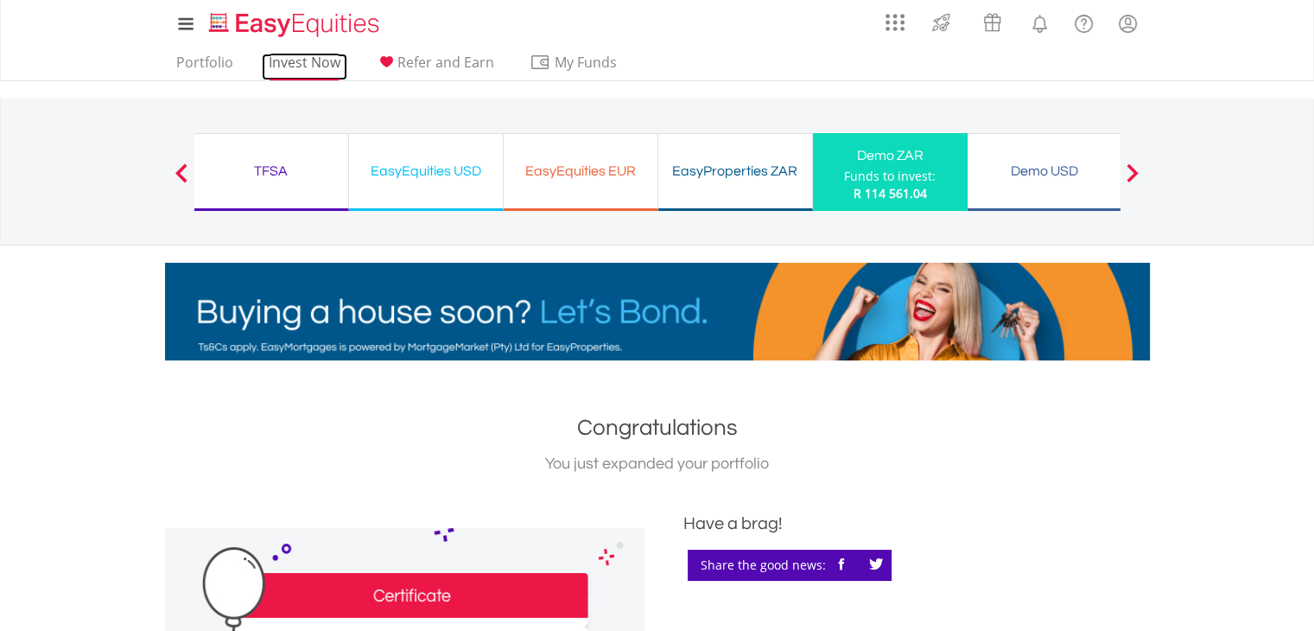
click at [304, 57] on link "Invest Now" at bounding box center [305, 67] width 86 height 27
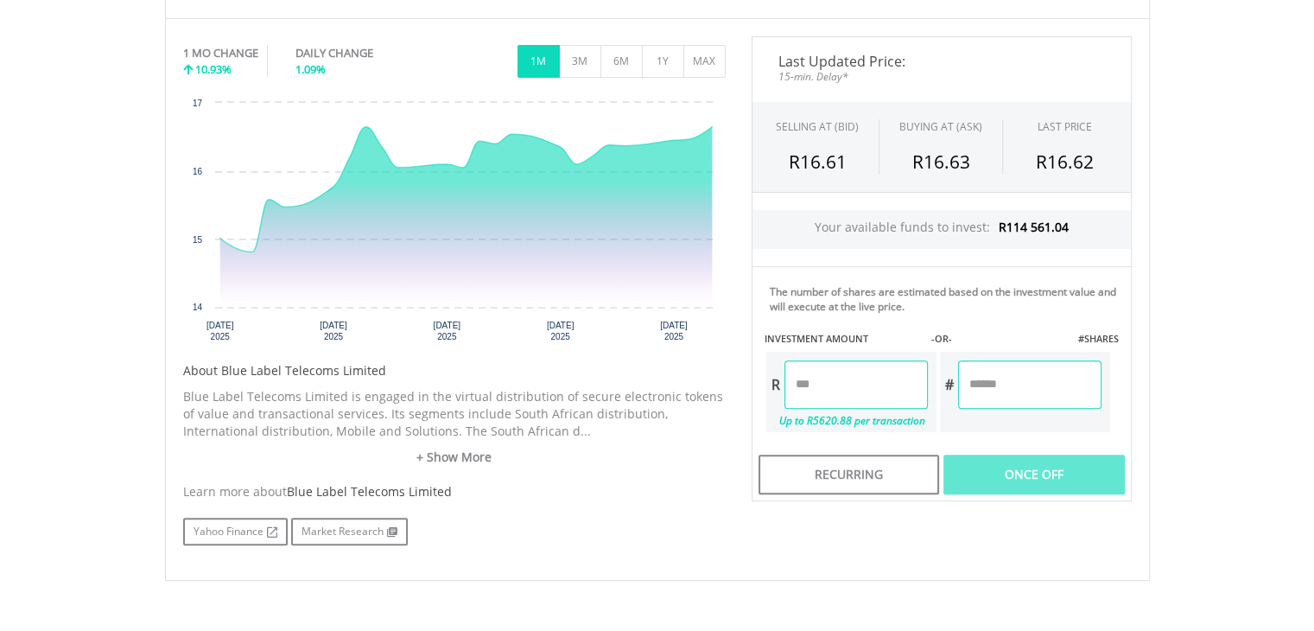
scroll to position [555, 0]
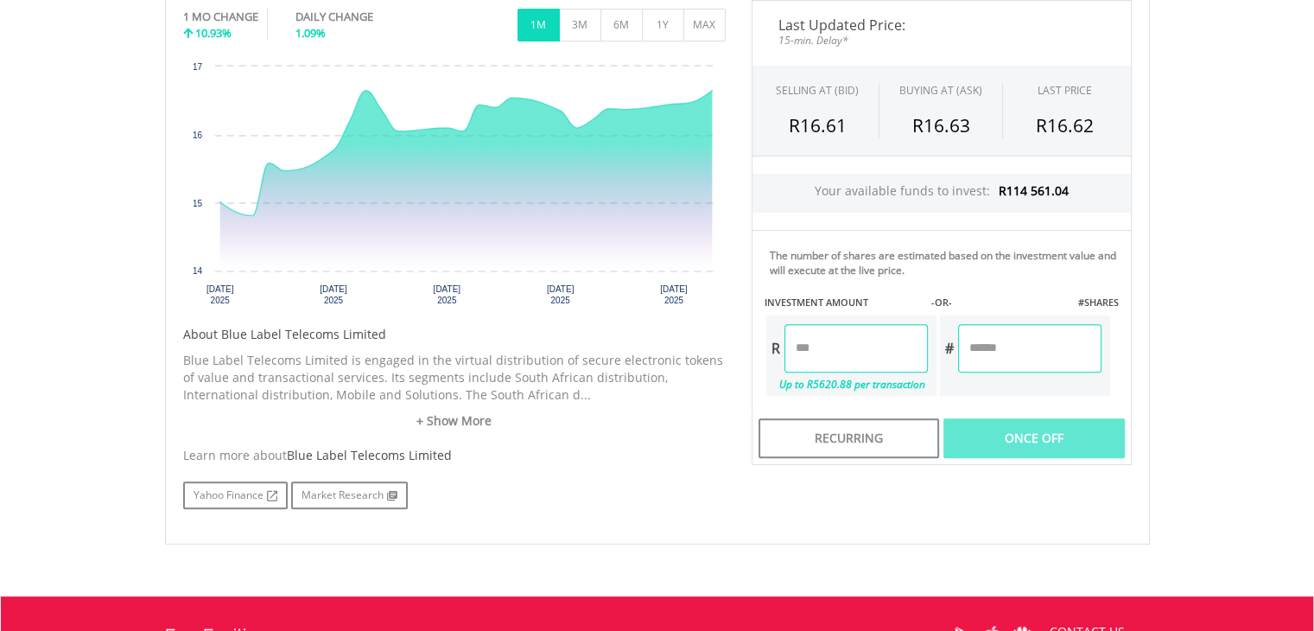
click at [842, 343] on input "number" at bounding box center [856, 348] width 143 height 48
click at [1003, 357] on div "Last Updated Price: 15-min. Delay* SELLING AT (BID) BUYING AT (ASK) LAST PRICE …" at bounding box center [942, 232] width 406 height 465
type input "*******"
type input "********"
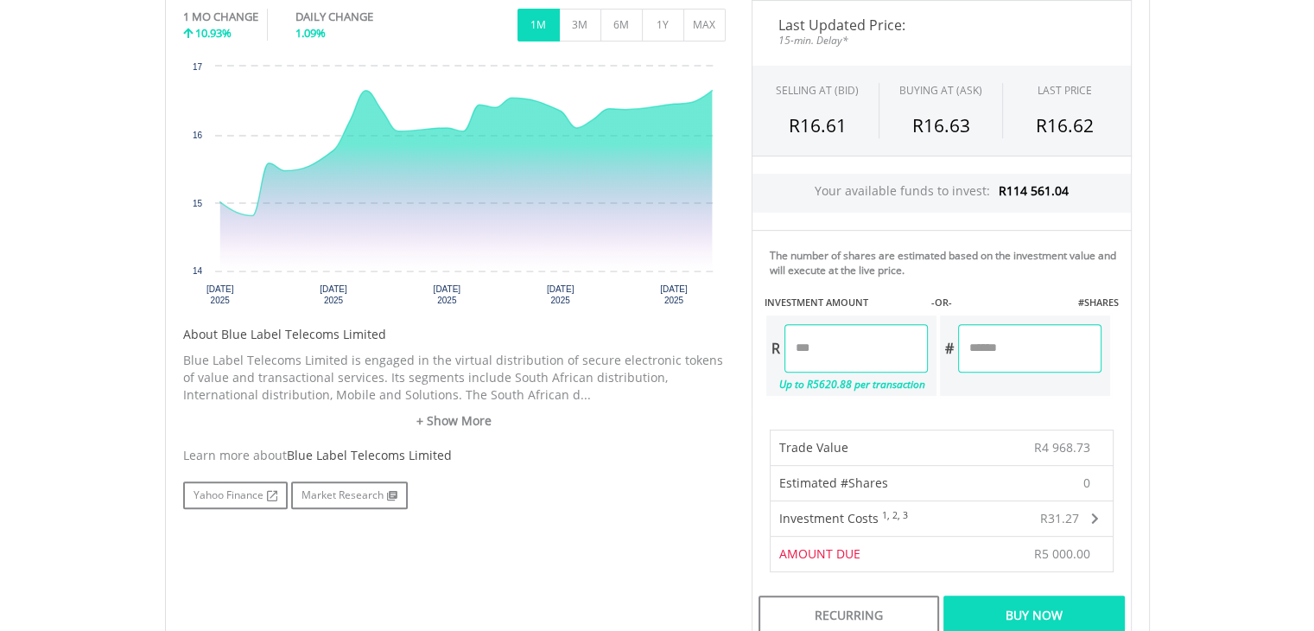
click at [1046, 620] on div "Buy Now" at bounding box center [1034, 615] width 181 height 40
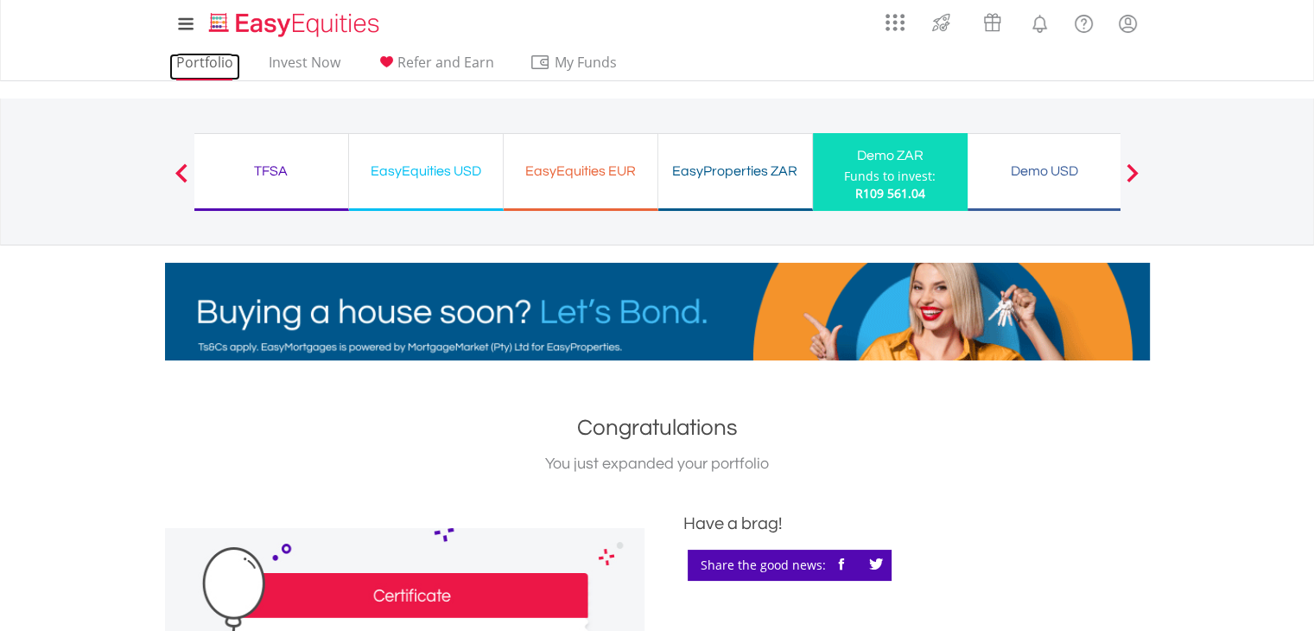
click at [207, 58] on link "Portfolio" at bounding box center [204, 67] width 71 height 27
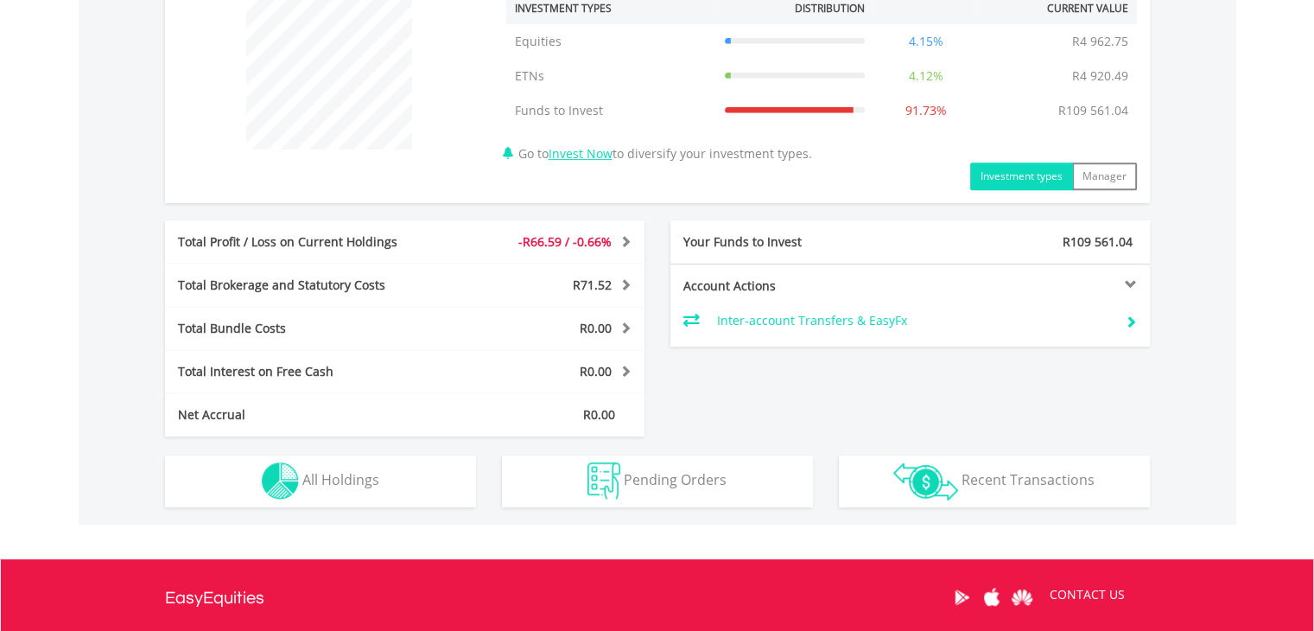
scroll to position [722, 0]
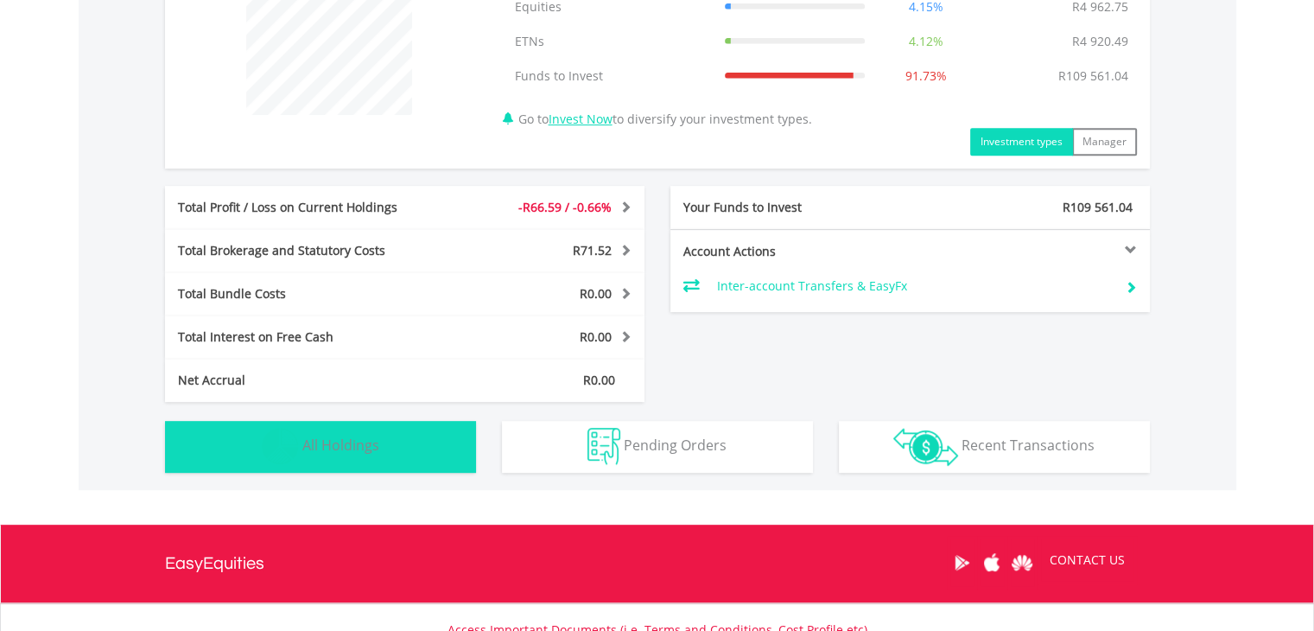
click at [404, 444] on button "Holdings All Holdings" at bounding box center [320, 447] width 311 height 52
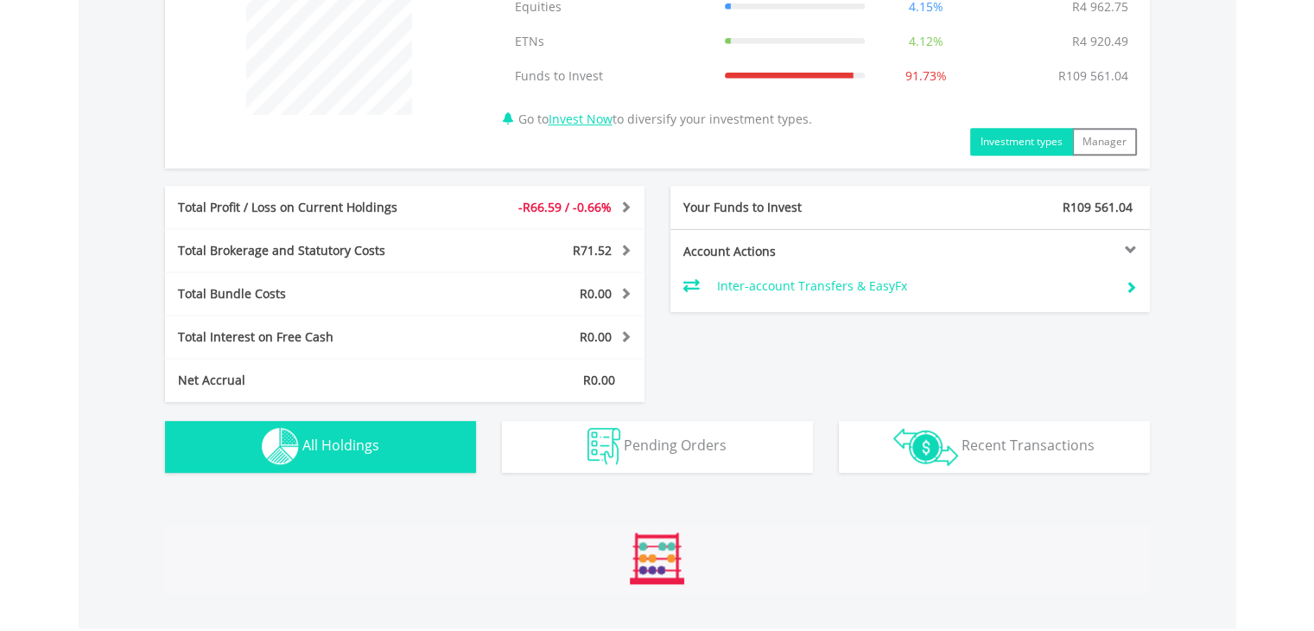
scroll to position [1198, 0]
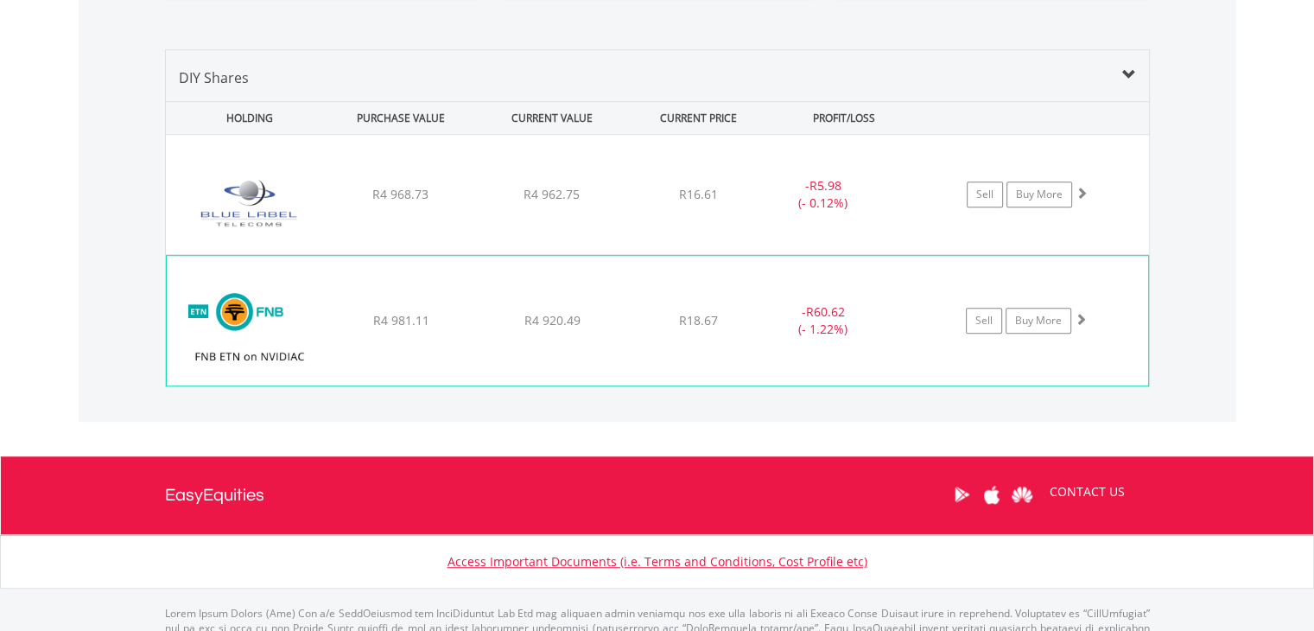
click at [225, 314] on img at bounding box center [249, 329] width 149 height 104
